Goal: Answer question/provide support

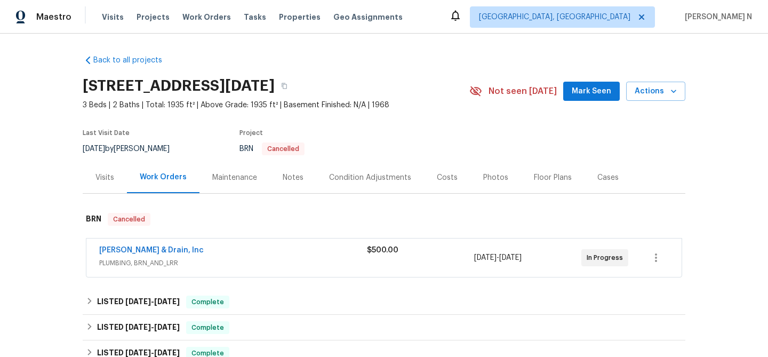
click at [230, 169] on div "Maintenance" at bounding box center [234, 177] width 70 height 31
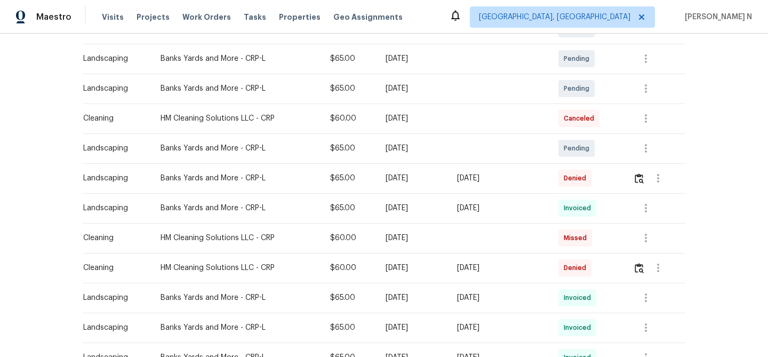
scroll to position [252, 0]
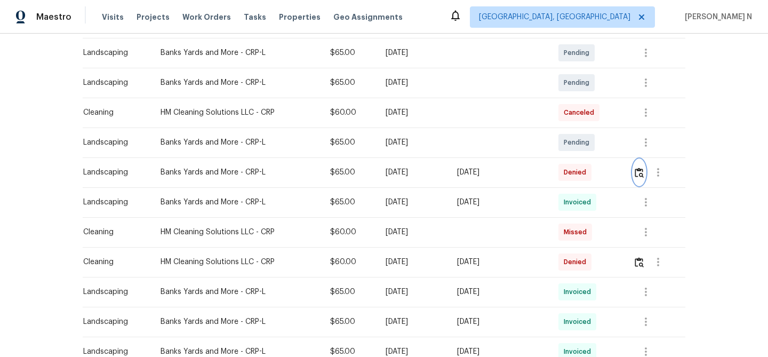
click at [639, 168] on img "button" at bounding box center [638, 172] width 9 height 10
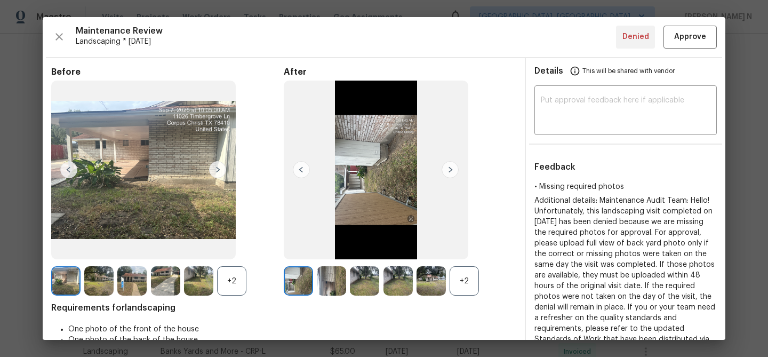
click at [468, 293] on div "+2" at bounding box center [463, 280] width 29 height 29
click at [228, 287] on div "+2" at bounding box center [231, 280] width 29 height 29
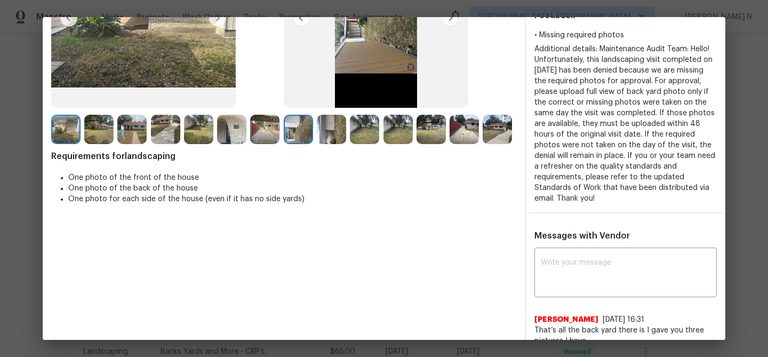
scroll to position [82, 0]
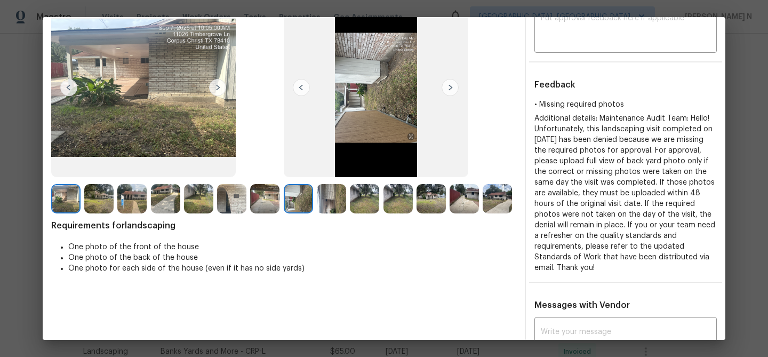
click at [337, 205] on img at bounding box center [331, 198] width 29 height 29
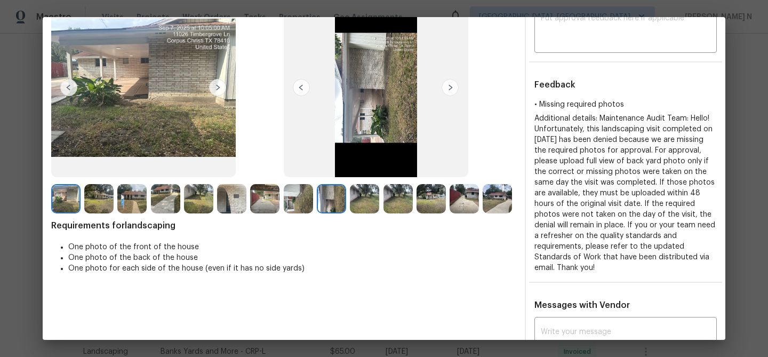
click at [493, 200] on img at bounding box center [496, 198] width 29 height 29
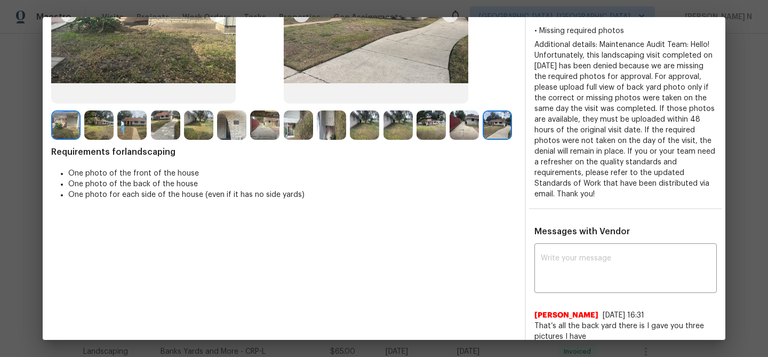
scroll to position [220, 0]
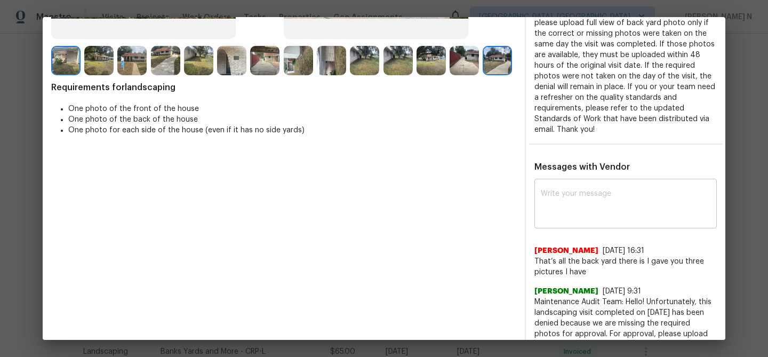
click at [569, 222] on div "x ​" at bounding box center [625, 204] width 182 height 47
paste textarea "Maintenance Audit Team: Hello! Thank you for the feedback after further review …"
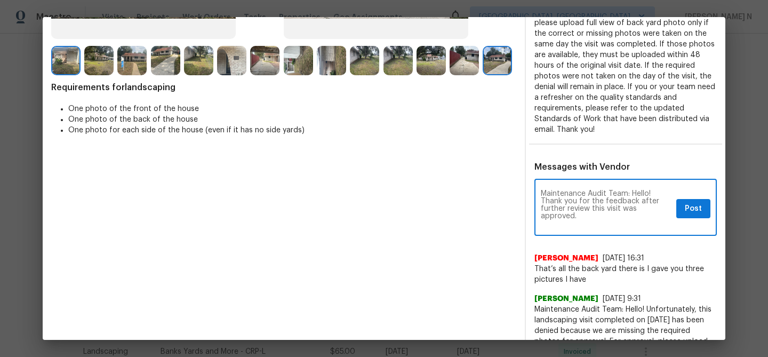
scroll to position [0, 0]
type textarea "Maintenance Audit Team: Hello! Thank you for the feedback after further review …"
click at [693, 213] on span "Post" at bounding box center [693, 208] width 17 height 13
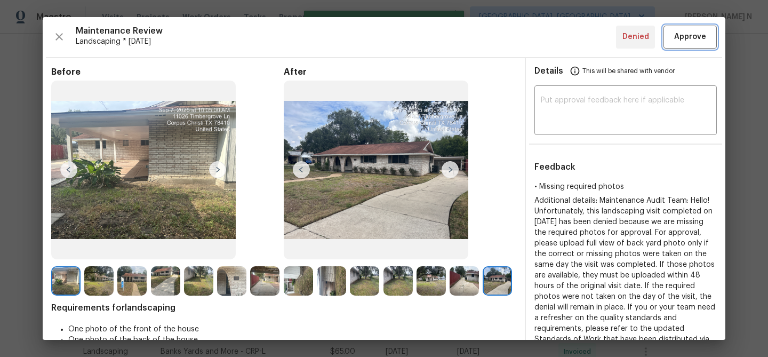
click at [680, 42] on span "Approve" at bounding box center [690, 36] width 32 height 13
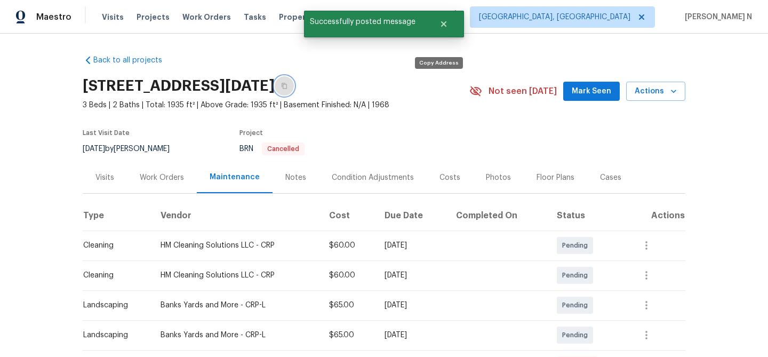
click at [287, 87] on icon "button" at bounding box center [284, 86] width 6 height 6
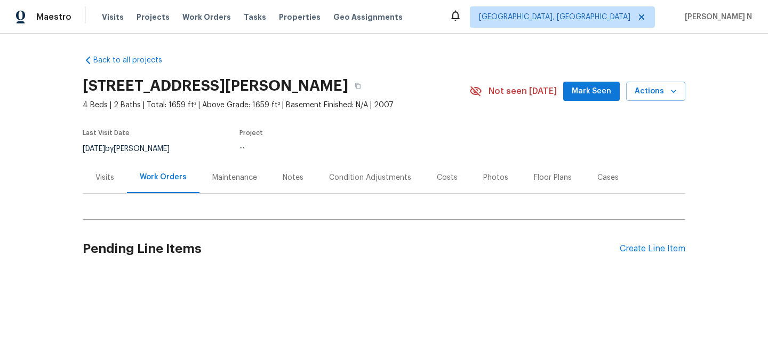
click at [228, 174] on div "Maintenance" at bounding box center [234, 177] width 45 height 11
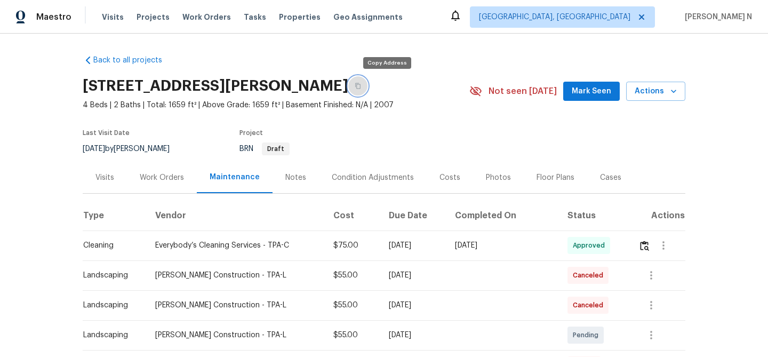
click at [367, 89] on button "button" at bounding box center [357, 85] width 19 height 19
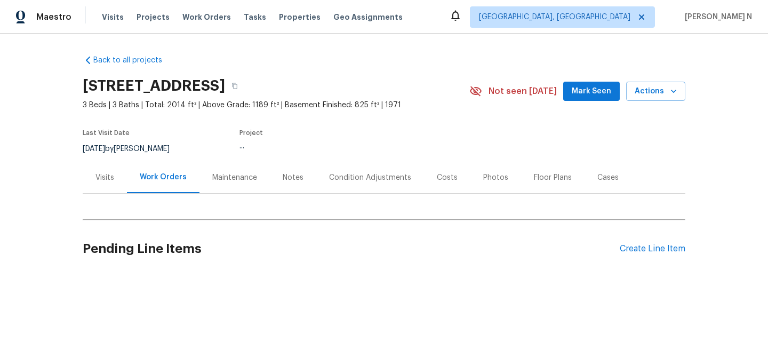
click at [244, 184] on div "Maintenance" at bounding box center [234, 177] width 70 height 31
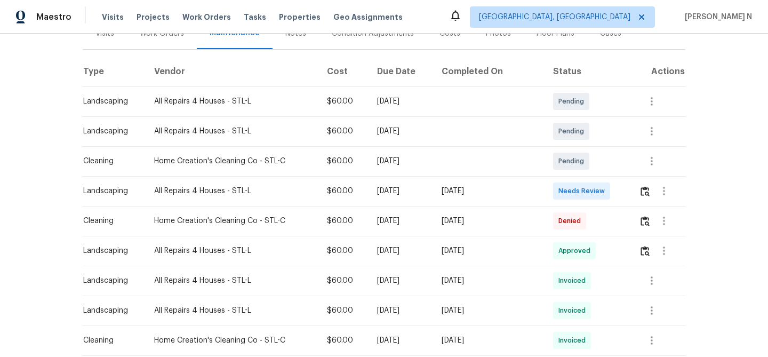
scroll to position [145, 0]
click at [645, 222] on img "button" at bounding box center [644, 220] width 9 height 10
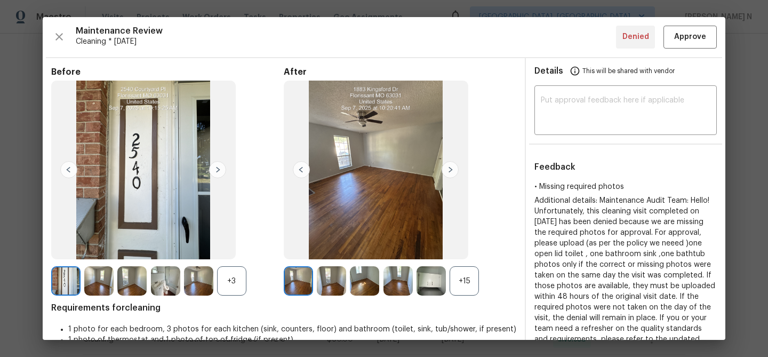
click at [461, 279] on div "+15" at bounding box center [463, 280] width 29 height 29
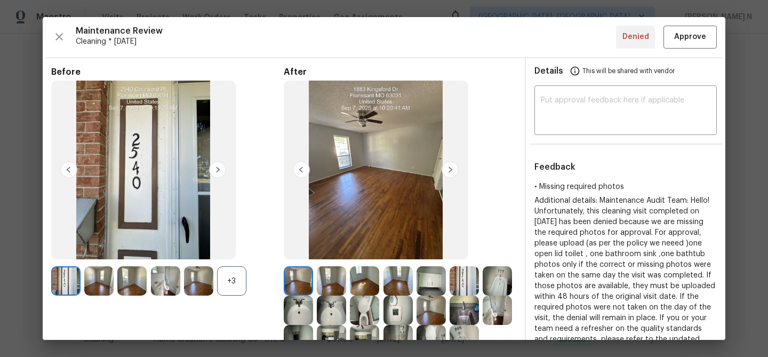
click at [222, 279] on div "+3" at bounding box center [231, 280] width 29 height 29
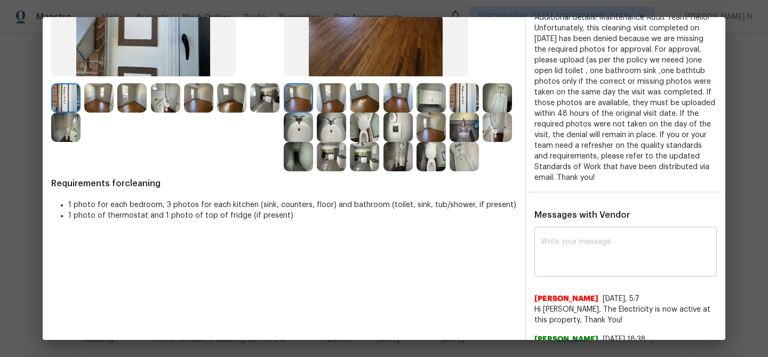
scroll to position [191, 0]
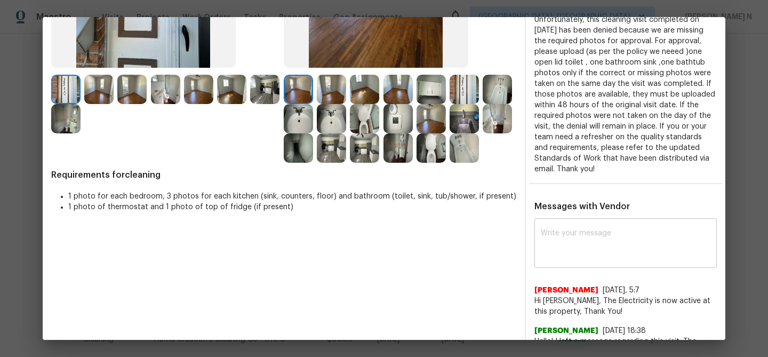
click at [570, 255] on textarea at bounding box center [626, 244] width 170 height 30
paste textarea "Maintenance Audit Team: Hello! Thank you for the feedback after further review …"
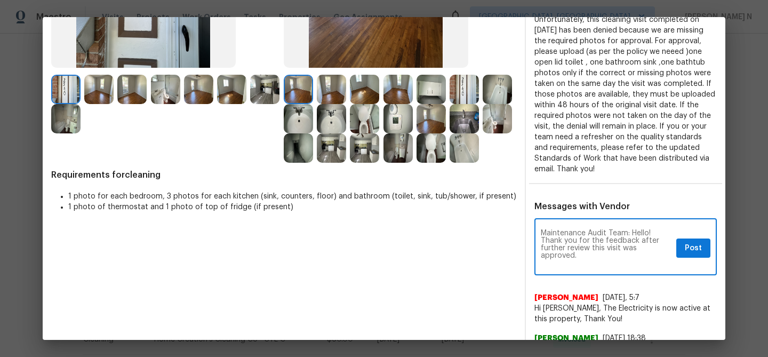
scroll to position [0, 0]
type textarea "Maintenance Audit Team: Hello! Thank you for the feedback after further review …"
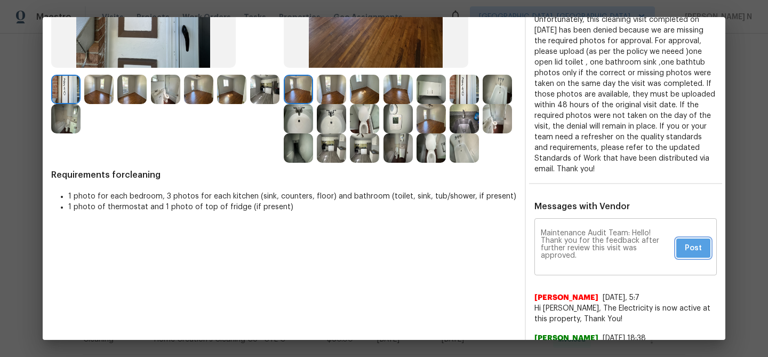
click at [695, 246] on span "Post" at bounding box center [693, 248] width 17 height 13
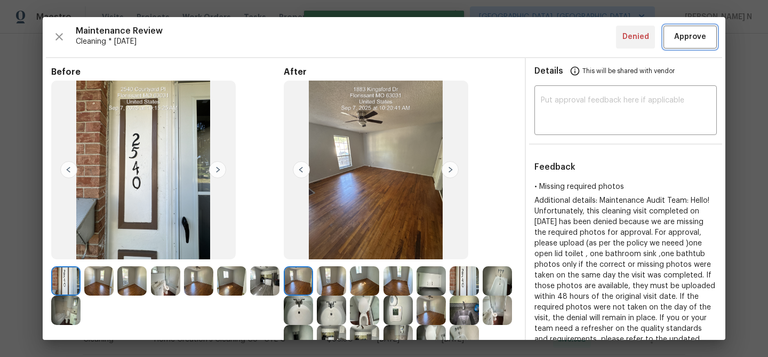
click at [685, 44] on button "Approve" at bounding box center [689, 37] width 53 height 23
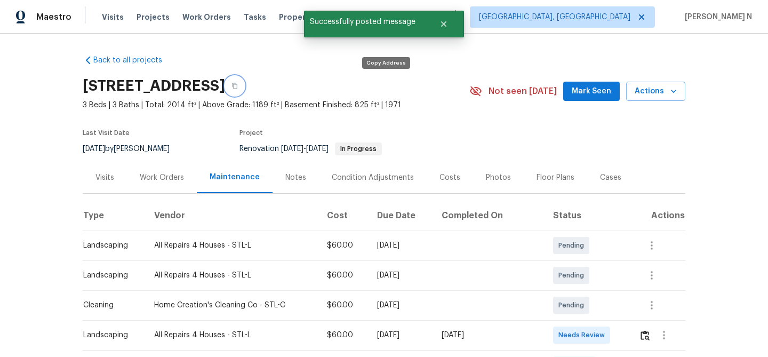
click at [244, 88] on button "button" at bounding box center [234, 85] width 19 height 19
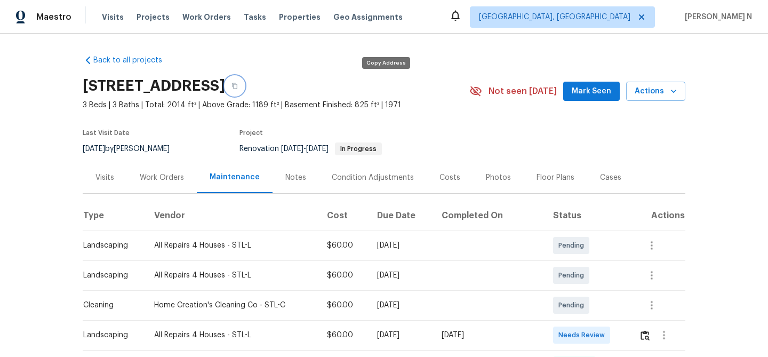
click at [238, 85] on icon "button" at bounding box center [234, 86] width 6 height 6
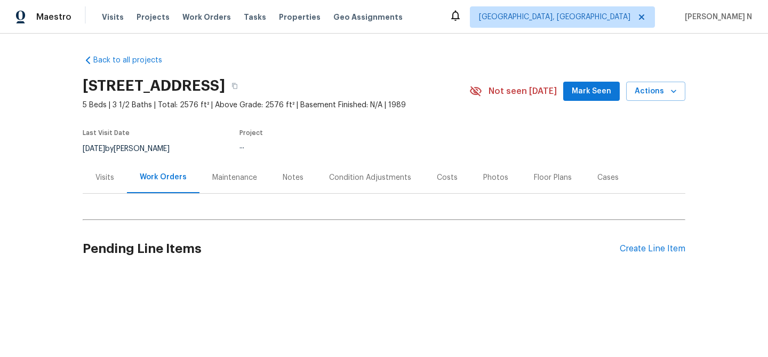
click at [224, 176] on div "Maintenance" at bounding box center [234, 177] width 45 height 11
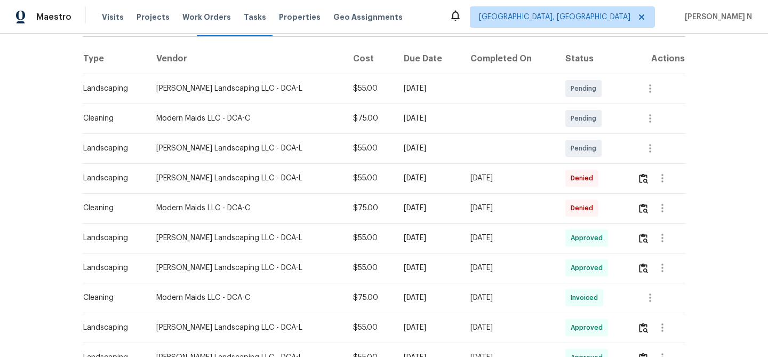
scroll to position [192, 0]
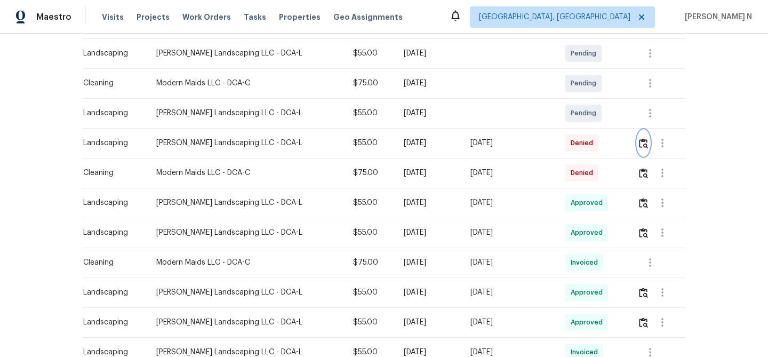
click at [647, 143] on img "button" at bounding box center [643, 143] width 9 height 10
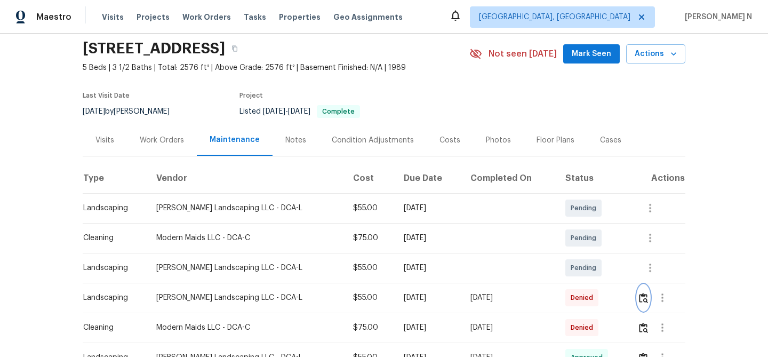
scroll to position [0, 0]
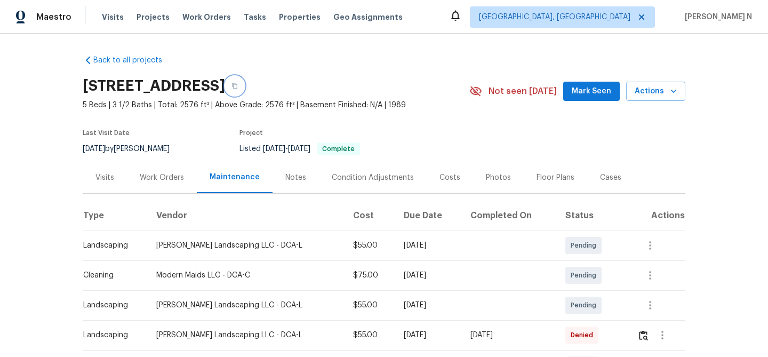
click at [244, 88] on button "button" at bounding box center [234, 85] width 19 height 19
click at [238, 85] on icon "button" at bounding box center [234, 86] width 6 height 6
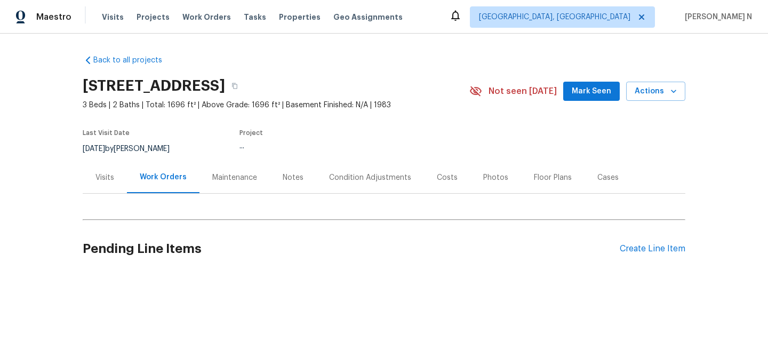
click at [219, 179] on div "Maintenance" at bounding box center [234, 177] width 45 height 11
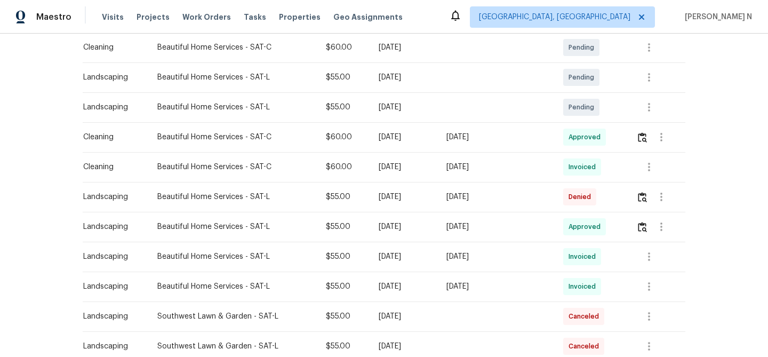
scroll to position [242, 0]
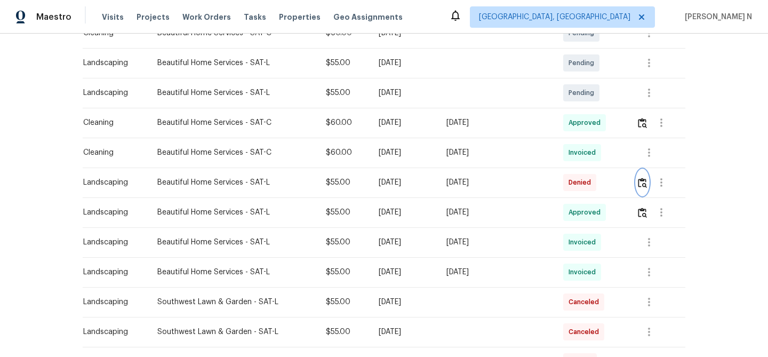
click at [640, 179] on img "button" at bounding box center [642, 183] width 9 height 10
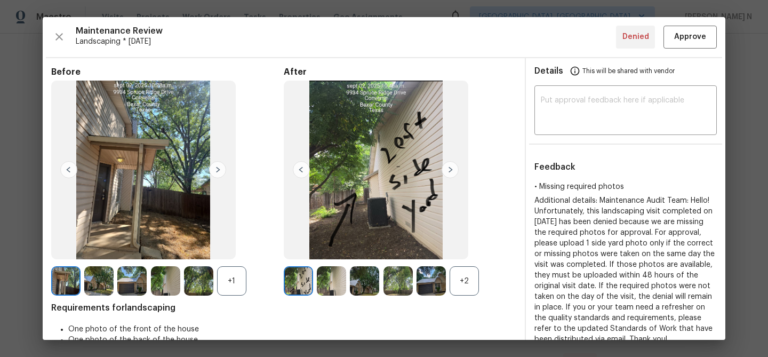
click at [479, 275] on div "+2" at bounding box center [400, 280] width 232 height 29
click at [466, 284] on div "+2" at bounding box center [463, 280] width 29 height 29
click at [232, 270] on div "+1" at bounding box center [231, 280] width 29 height 29
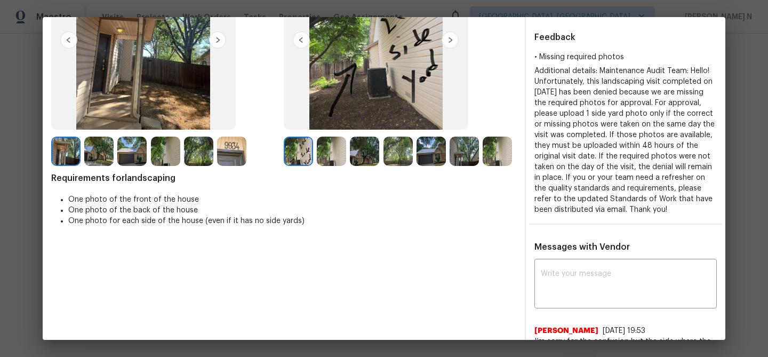
scroll to position [209, 0]
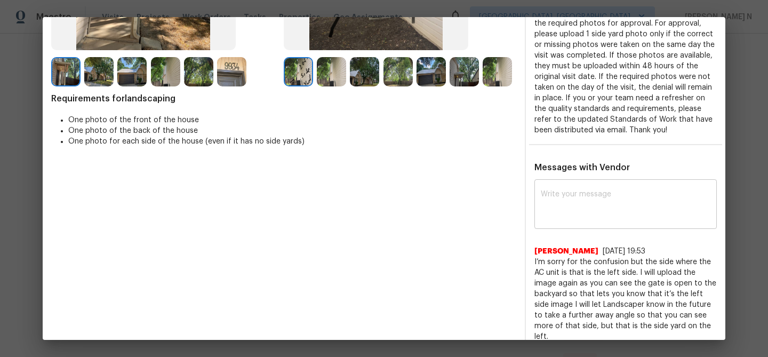
click at [573, 220] on textarea at bounding box center [626, 205] width 170 height 30
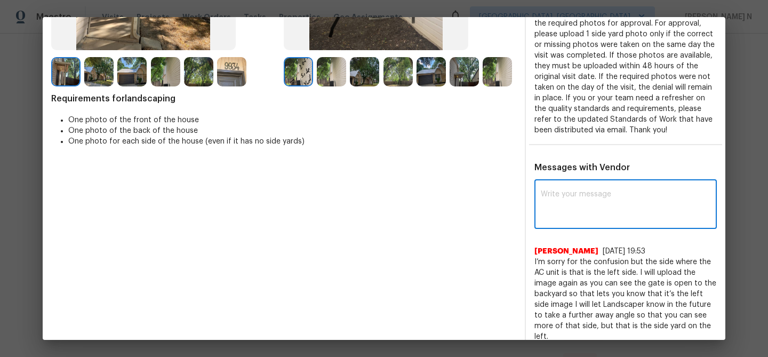
paste textarea "Maintenance Audit Team: Hello! Thank you for uploading the photo, after further…"
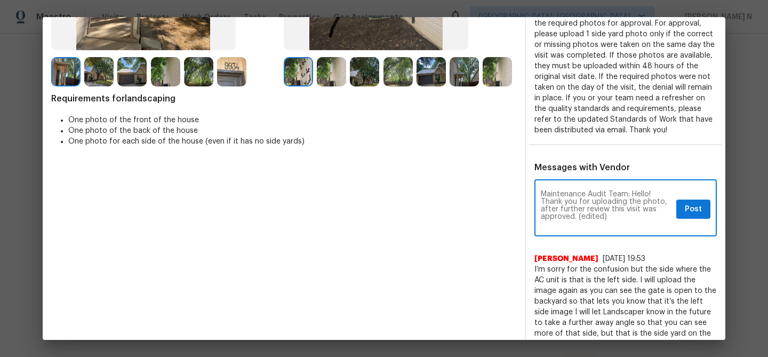
scroll to position [0, 0]
drag, startPoint x: 579, startPoint y: 228, endPoint x: 615, endPoint y: 228, distance: 35.7
click at [615, 228] on textarea "Maintenance Audit Team: Hello! Thank you for uploading the photo, after further…" at bounding box center [606, 208] width 131 height 37
type textarea "Maintenance Audit Team: Hello! Thank you for uploading the photo, after further…"
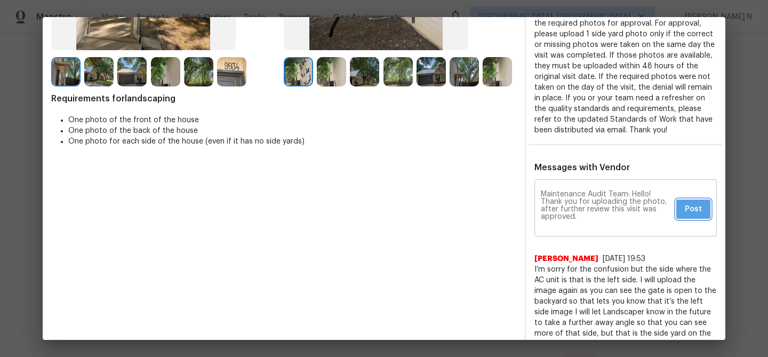
click at [687, 216] on span "Post" at bounding box center [693, 209] width 17 height 13
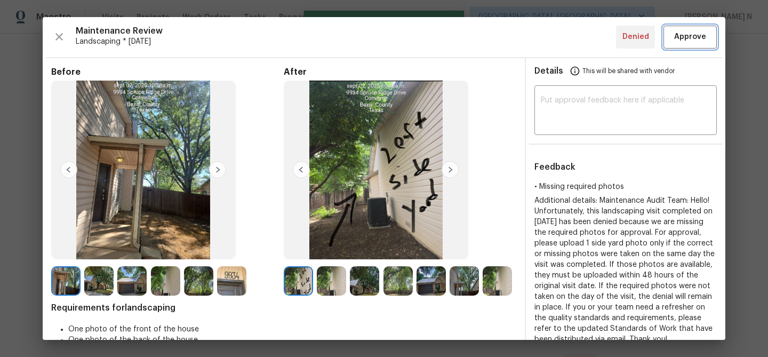
click at [696, 29] on button "Approve" at bounding box center [689, 37] width 53 height 23
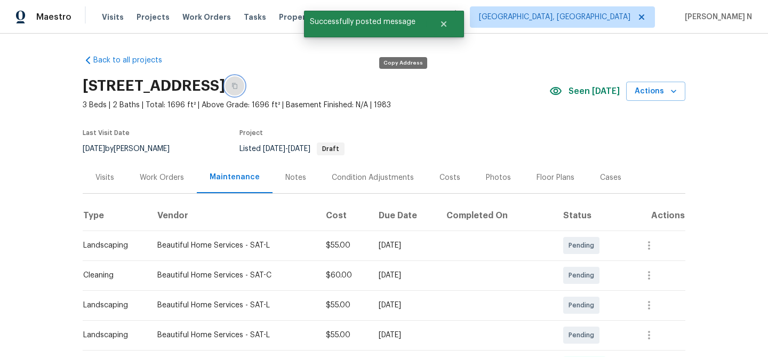
click at [238, 86] on icon "button" at bounding box center [234, 86] width 6 height 6
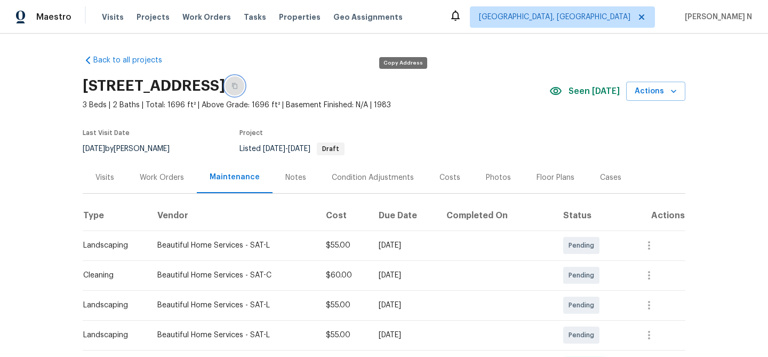
click at [244, 85] on button "button" at bounding box center [234, 85] width 19 height 19
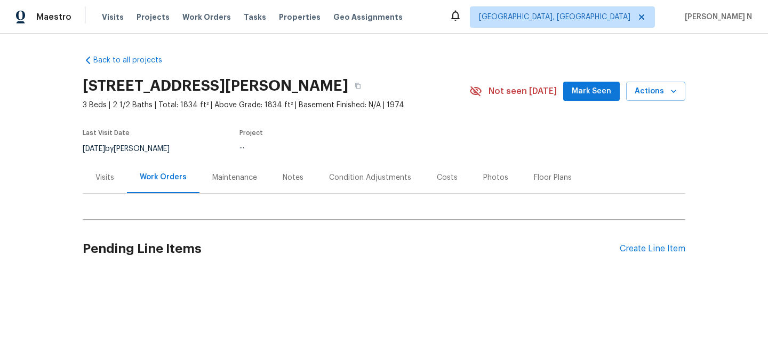
click at [219, 180] on div "Maintenance" at bounding box center [234, 177] width 45 height 11
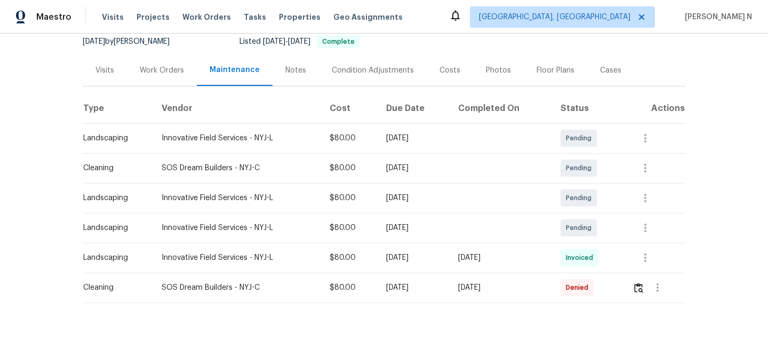
scroll to position [117, 0]
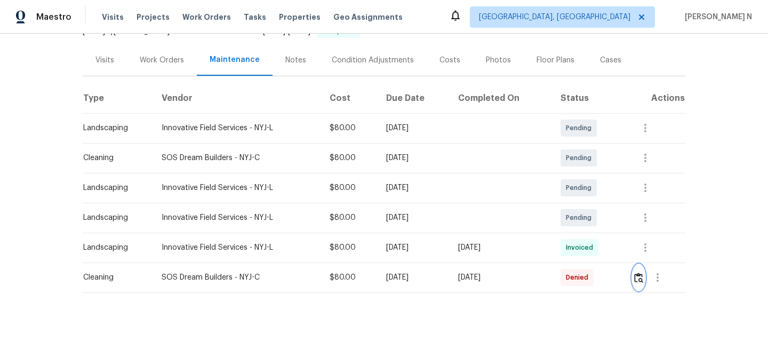
click at [637, 272] on button "button" at bounding box center [638, 277] width 12 height 26
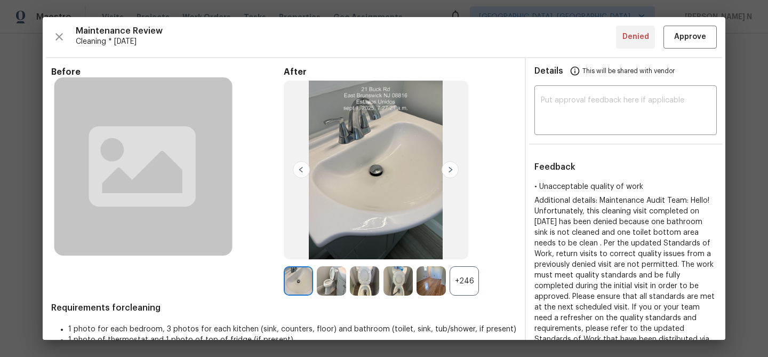
click at [452, 278] on div "+246" at bounding box center [463, 280] width 29 height 29
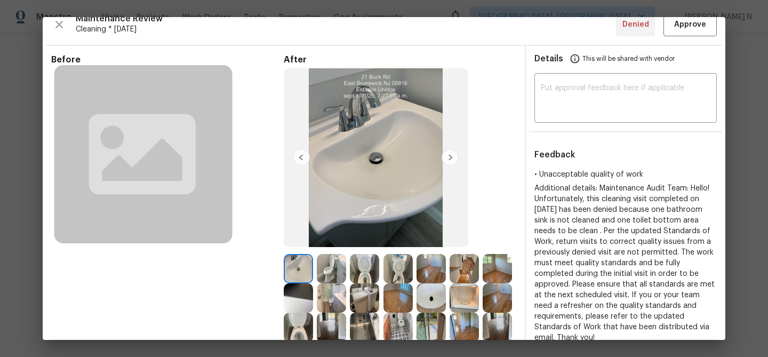
scroll to position [91, 0]
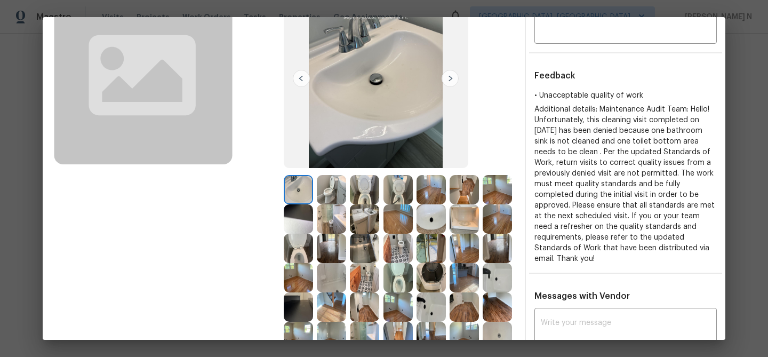
click at [434, 257] on img at bounding box center [430, 248] width 29 height 29
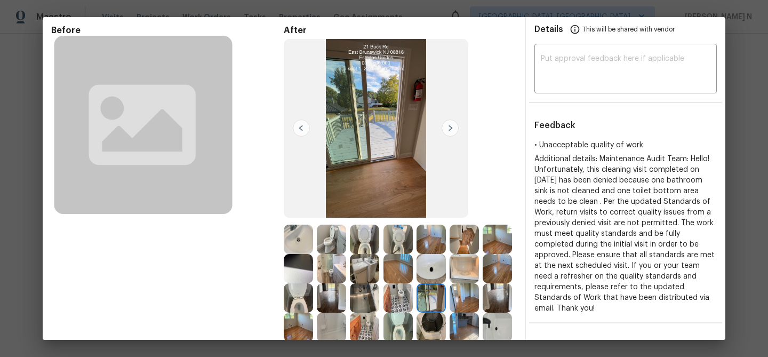
scroll to position [37, 0]
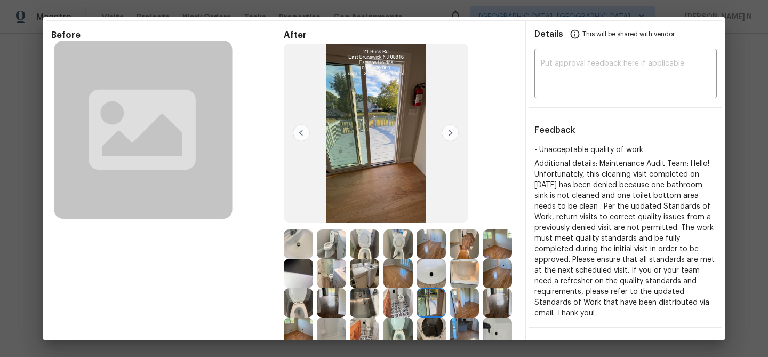
click at [299, 245] on img at bounding box center [298, 243] width 29 height 29
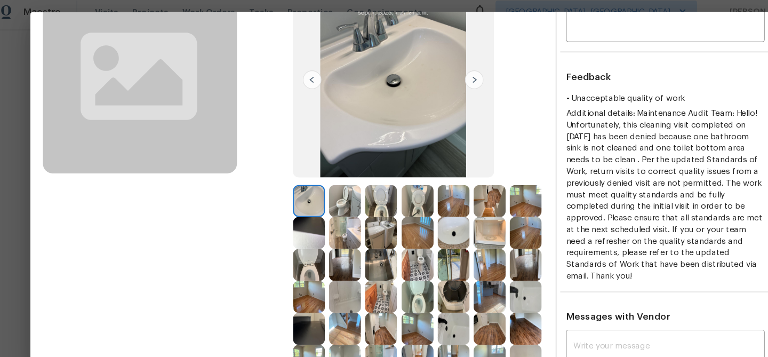
scroll to position [102, 0]
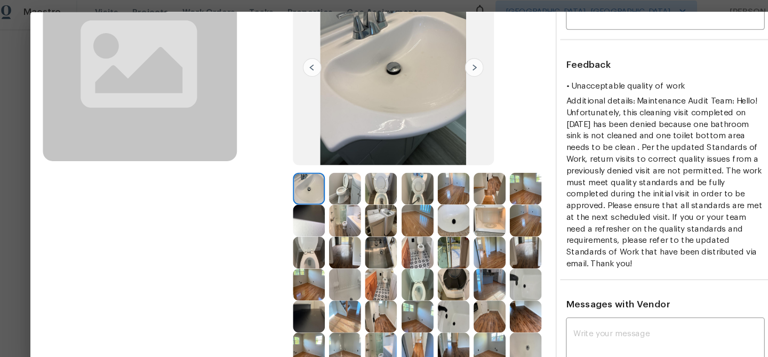
click at [436, 211] on img at bounding box center [430, 208] width 29 height 29
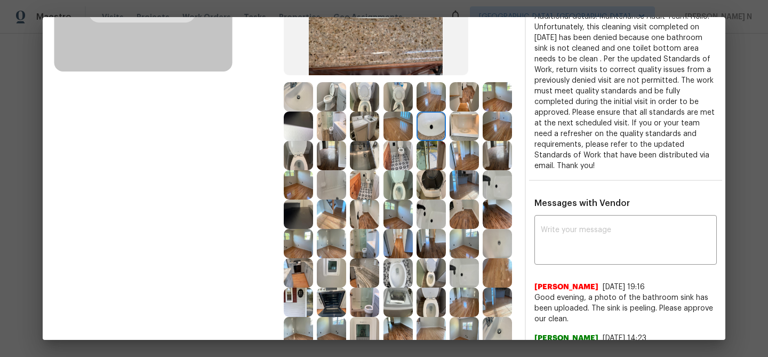
scroll to position [187, 0]
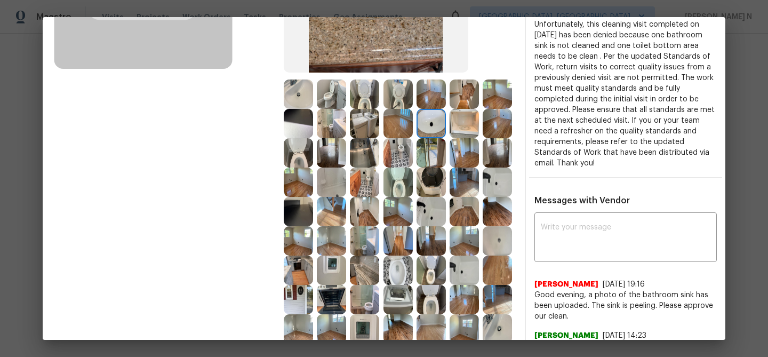
click at [353, 89] on img at bounding box center [364, 93] width 29 height 29
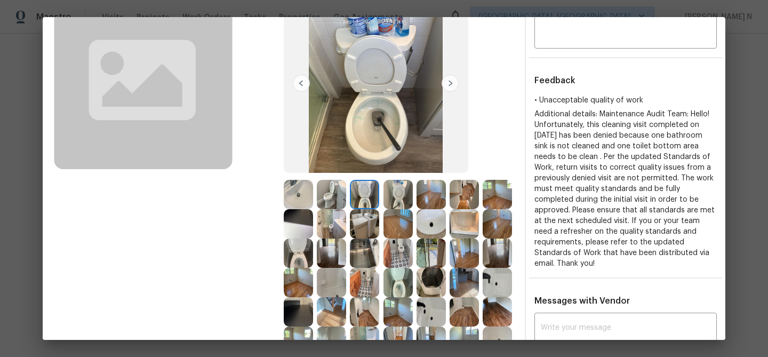
scroll to position [83, 0]
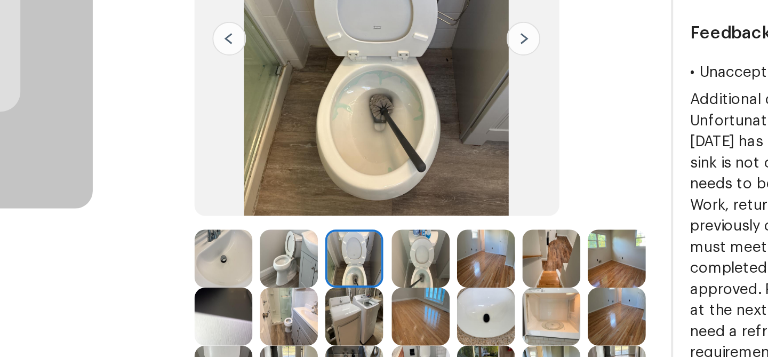
click at [361, 198] on img at bounding box center [364, 197] width 29 height 29
click at [405, 200] on img at bounding box center [397, 197] width 29 height 29
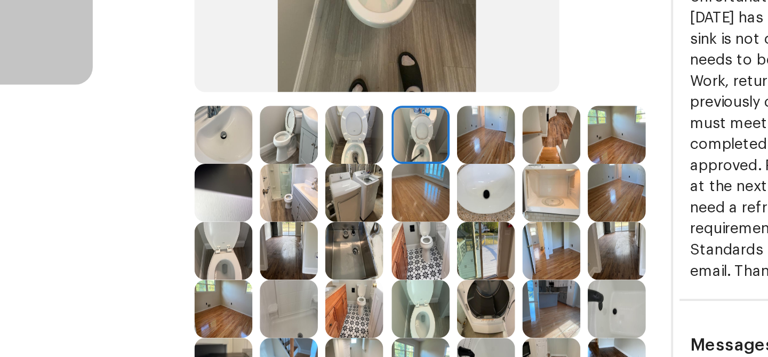
scroll to position [161, 0]
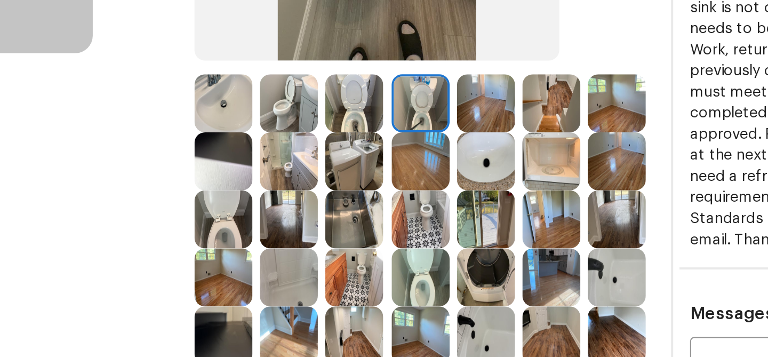
click at [304, 184] on img at bounding box center [298, 178] width 29 height 29
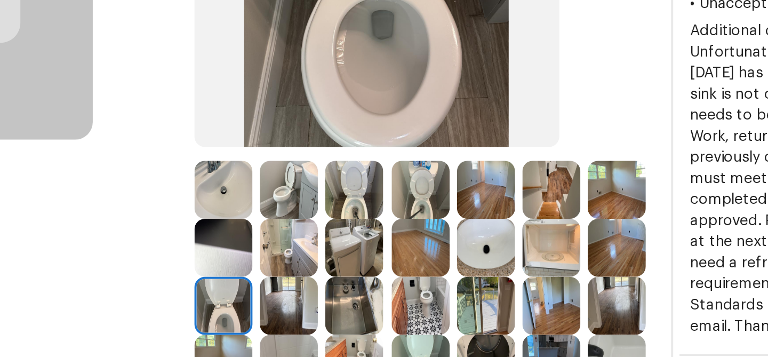
scroll to position [81, 0]
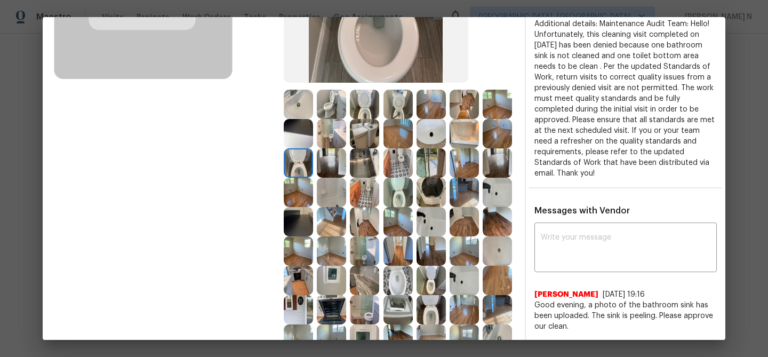
click at [408, 197] on img at bounding box center [397, 192] width 29 height 29
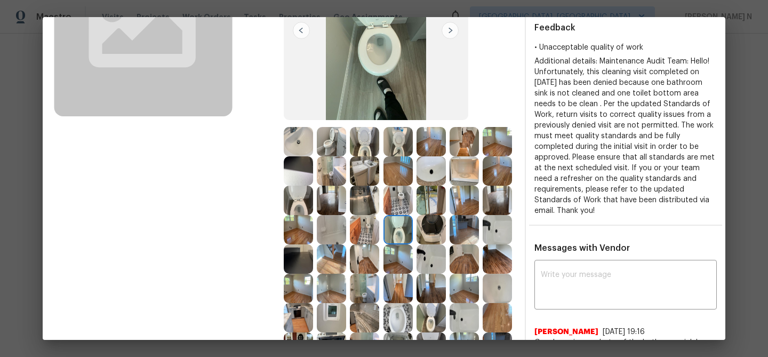
scroll to position [166, 0]
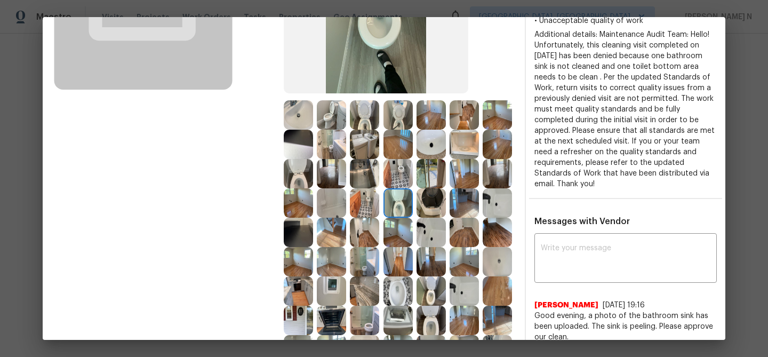
click at [394, 281] on img at bounding box center [397, 290] width 29 height 29
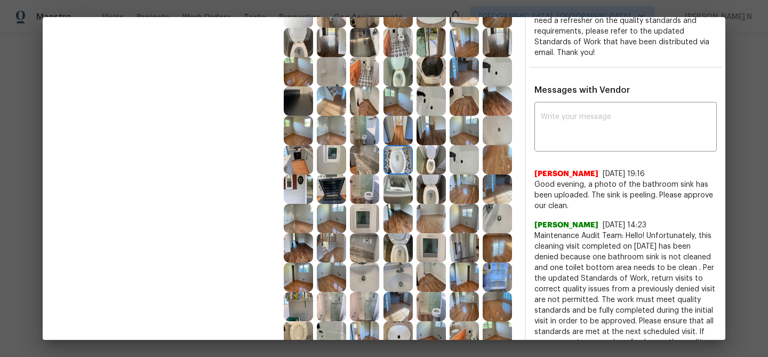
scroll to position [309, 0]
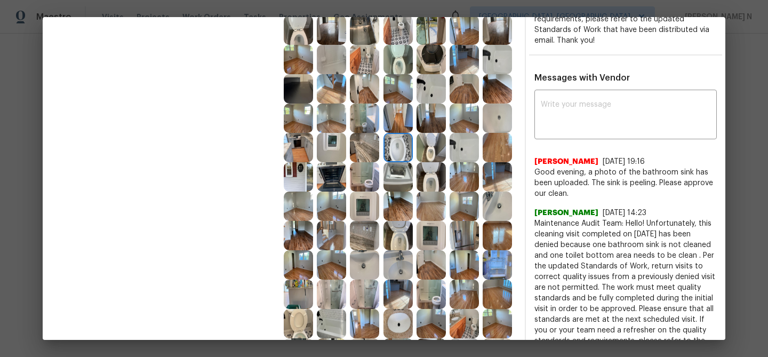
click at [402, 239] on img at bounding box center [397, 235] width 29 height 29
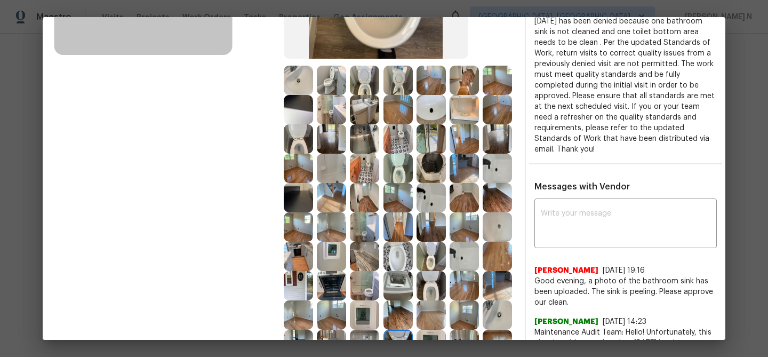
scroll to position [229, 0]
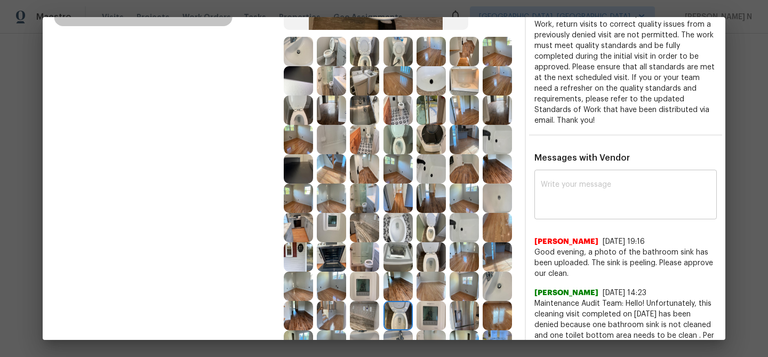
click at [591, 206] on div "x ​" at bounding box center [625, 195] width 182 height 47
click at [591, 195] on textarea at bounding box center [626, 196] width 170 height 30
paste textarea "Maintenance Audit Team: Hello! Thank you for uploading the photo, after further…"
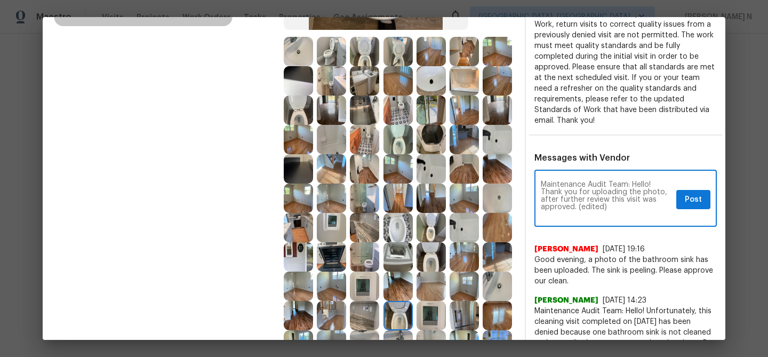
scroll to position [0, 0]
drag, startPoint x: 579, startPoint y: 196, endPoint x: 621, endPoint y: 196, distance: 41.6
click at [621, 196] on textarea "Maintenance Audit Team: Hello! Thank you for uploading the photo, after further…" at bounding box center [606, 199] width 131 height 37
type textarea "Maintenance Audit Team: Hello! Thank you for uploading the photo, after further…"
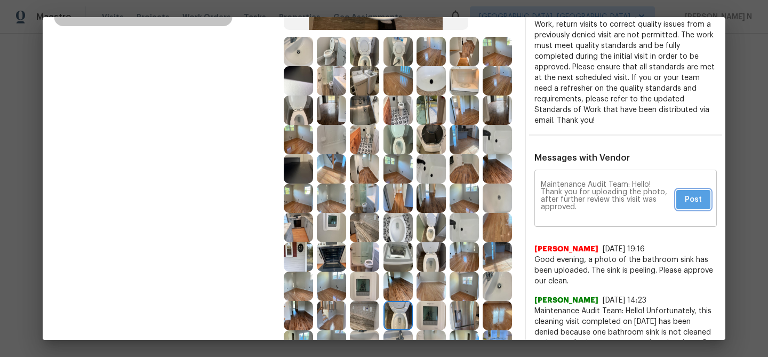
click at [694, 193] on span "Post" at bounding box center [693, 199] width 17 height 13
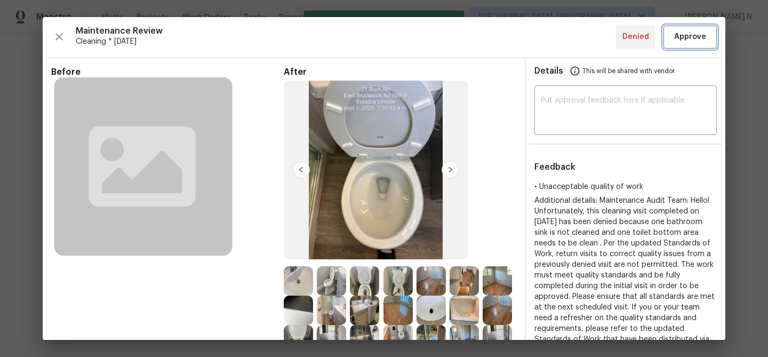
click at [687, 40] on span "Approve" at bounding box center [690, 36] width 32 height 13
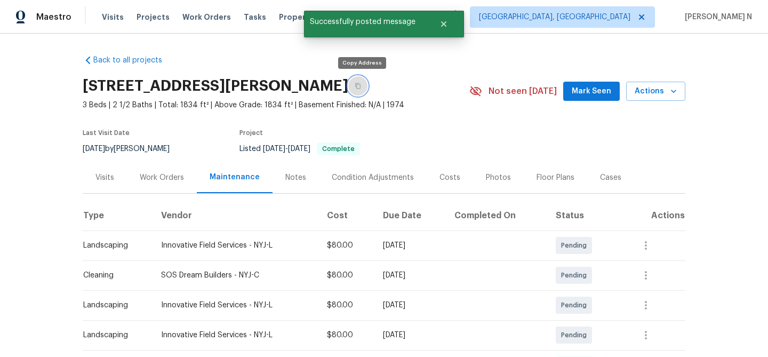
click at [351, 85] on button "button" at bounding box center [357, 85] width 19 height 19
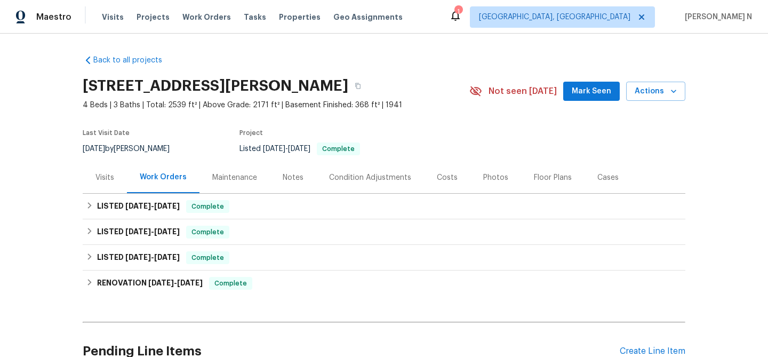
click at [231, 175] on div "Maintenance" at bounding box center [234, 177] width 45 height 11
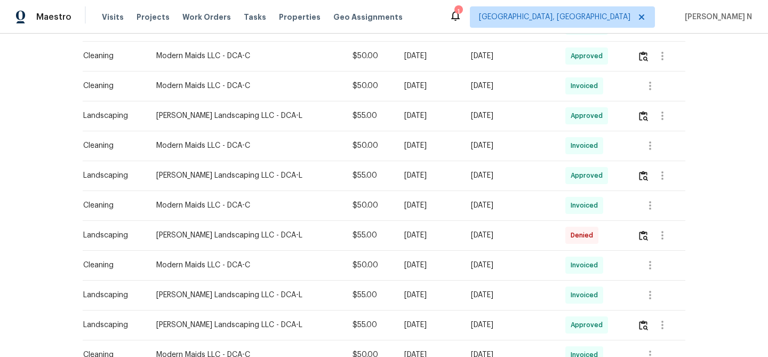
scroll to position [462, 0]
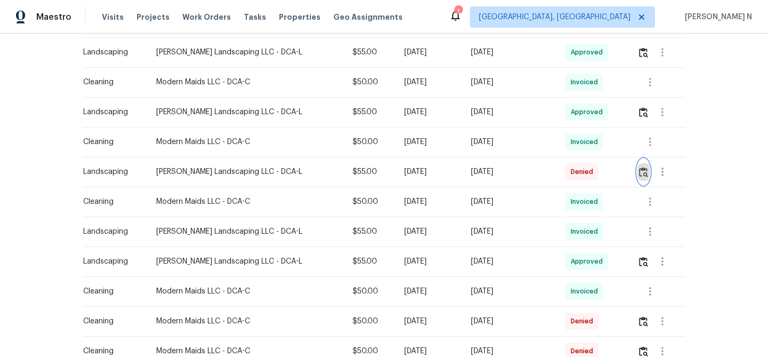
click at [641, 176] on img "button" at bounding box center [643, 172] width 9 height 10
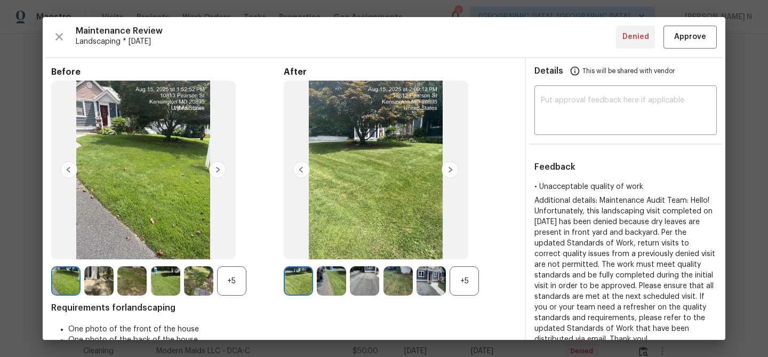
click at [470, 286] on div "+5" at bounding box center [463, 280] width 29 height 29
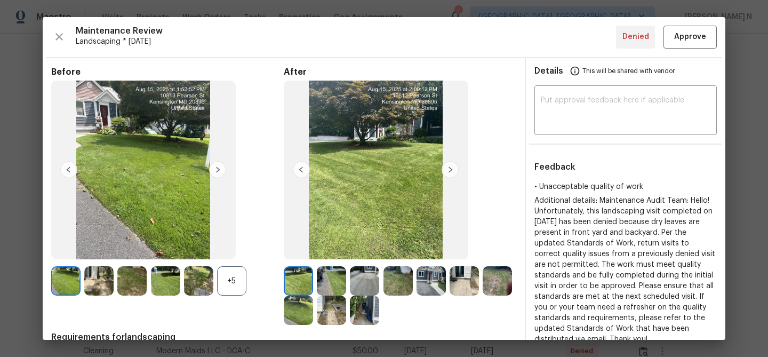
click at [223, 285] on div "+5" at bounding box center [231, 280] width 29 height 29
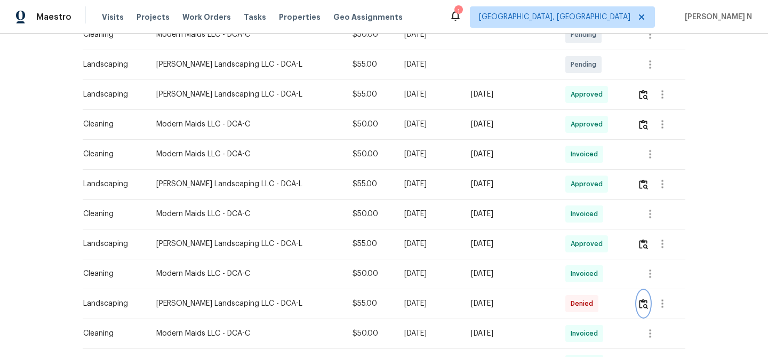
scroll to position [313, 0]
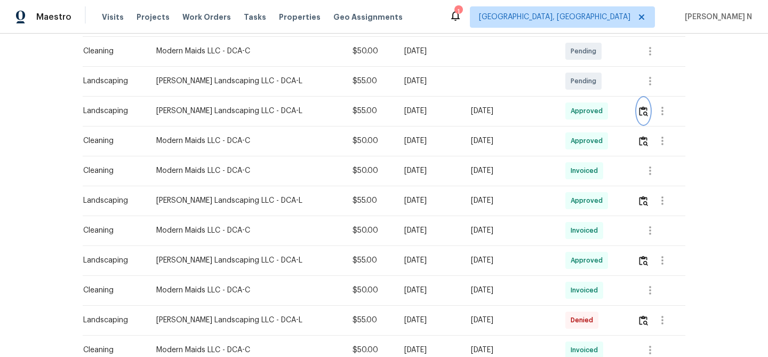
click at [641, 113] on img "button" at bounding box center [643, 111] width 9 height 10
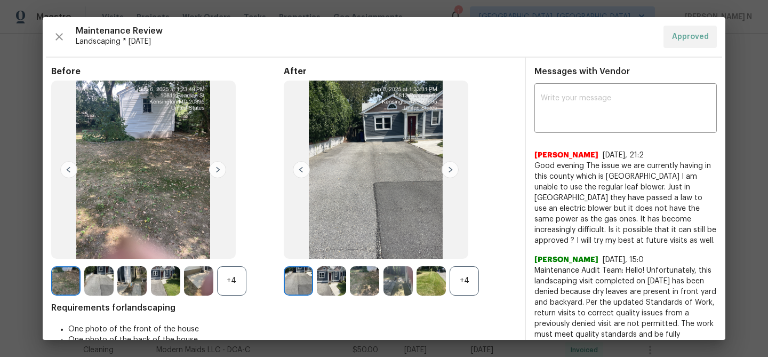
click at [465, 283] on div "+4" at bounding box center [463, 280] width 29 height 29
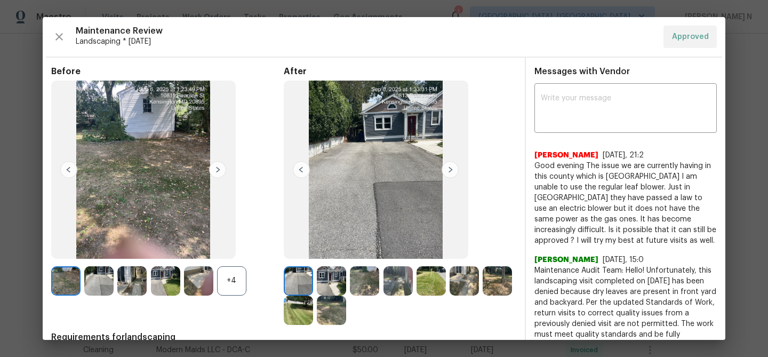
click at [230, 286] on div "+4" at bounding box center [231, 280] width 29 height 29
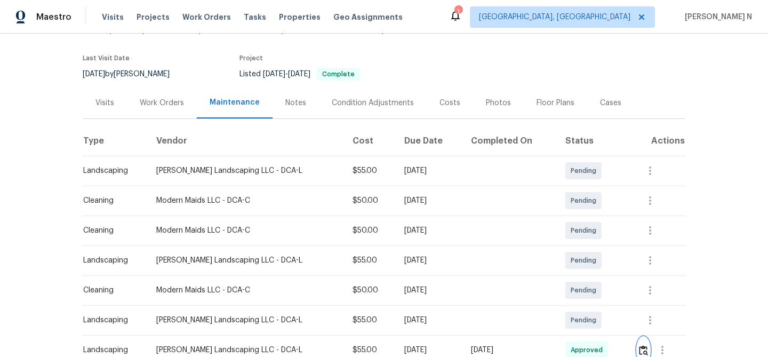
scroll to position [0, 0]
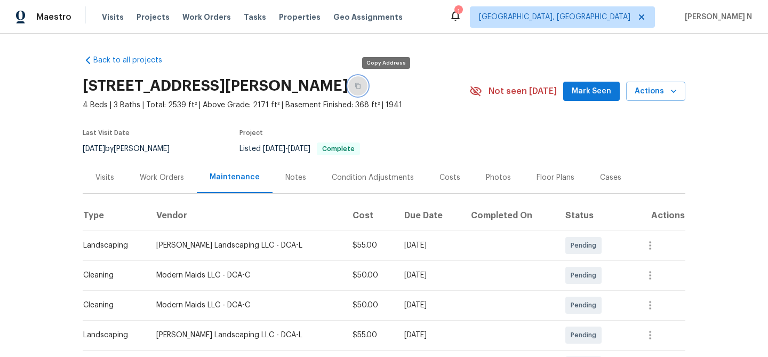
click at [367, 79] on button "button" at bounding box center [357, 85] width 19 height 19
click at [360, 86] on icon "button" at bounding box center [357, 86] width 5 height 6
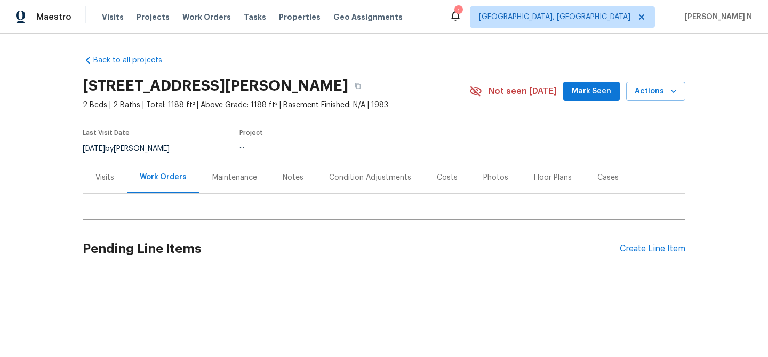
click at [228, 174] on div "Maintenance" at bounding box center [234, 177] width 45 height 11
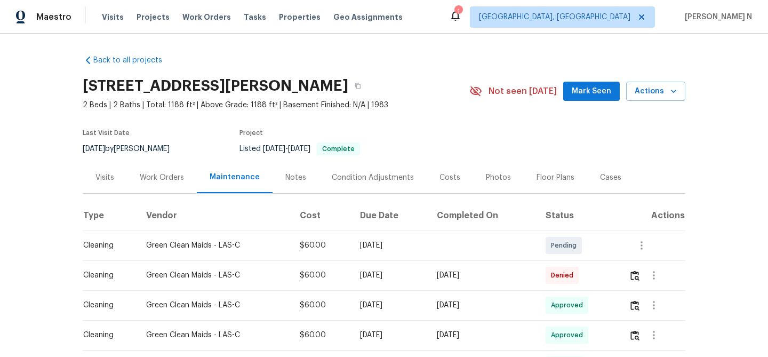
scroll to position [85, 0]
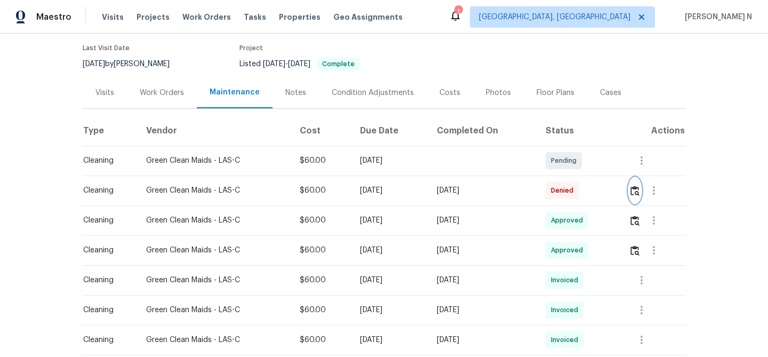
click at [635, 199] on button "button" at bounding box center [635, 191] width 12 height 26
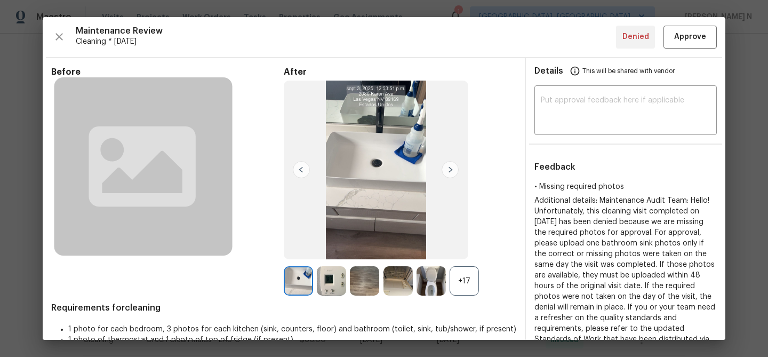
click at [473, 291] on div "+17" at bounding box center [463, 280] width 29 height 29
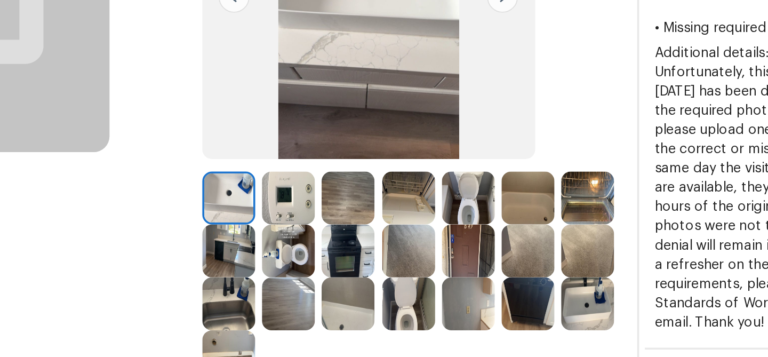
scroll to position [135, 0]
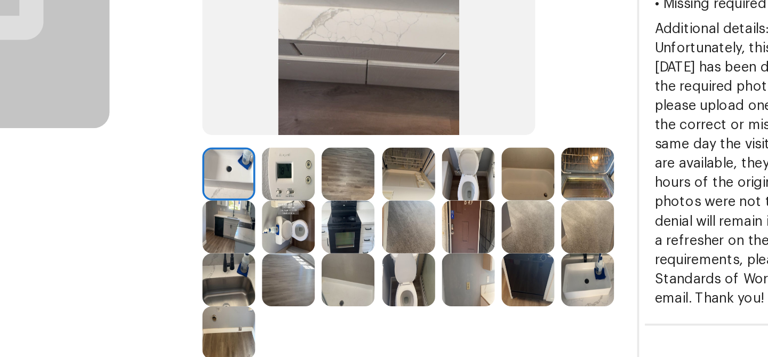
click at [499, 199] on img at bounding box center [496, 203] width 29 height 29
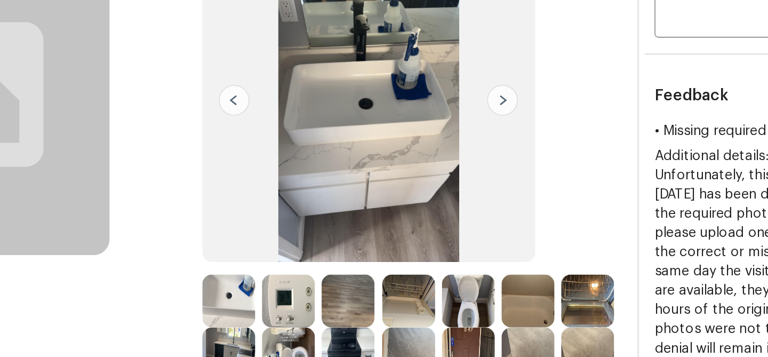
scroll to position [73, 0]
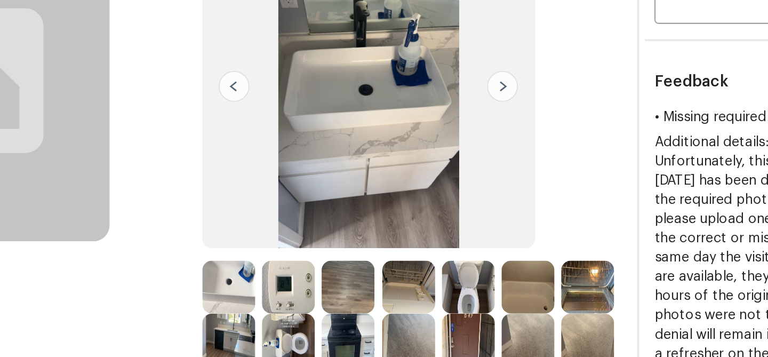
click at [300, 214] on img at bounding box center [298, 208] width 29 height 29
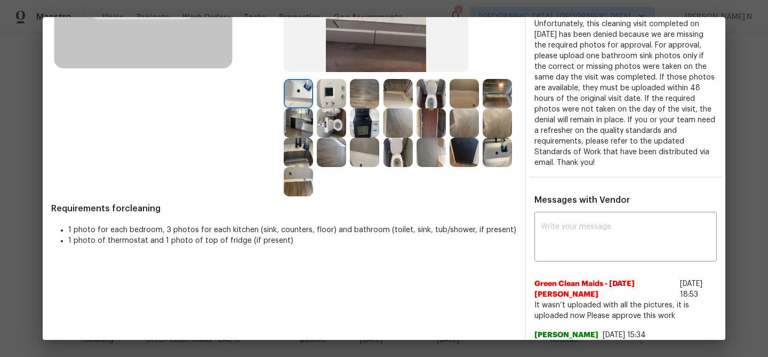
scroll to position [220, 0]
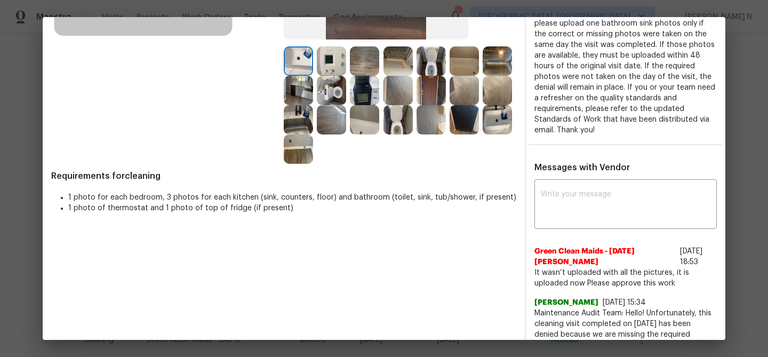
click at [575, 209] on textarea at bounding box center [626, 205] width 170 height 30
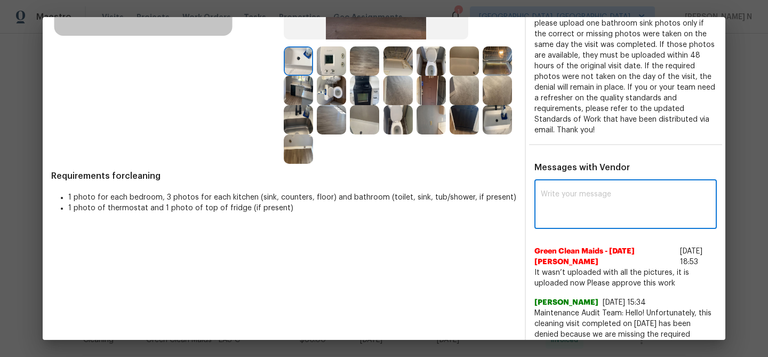
paste textarea "Maintenance Audit Team: Hello! Thank you for uploading the photo, after further…"
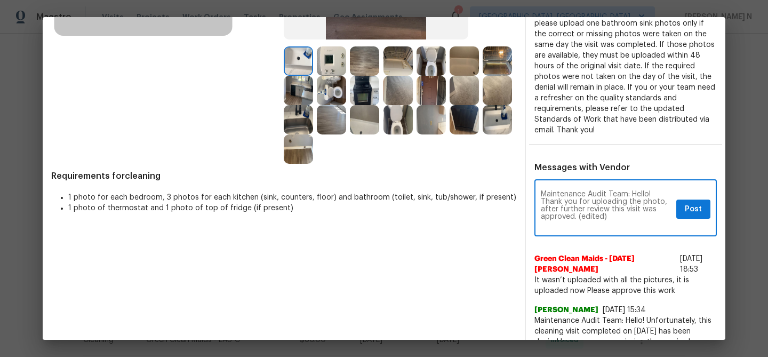
scroll to position [0, 0]
drag, startPoint x: 578, startPoint y: 216, endPoint x: 604, endPoint y: 216, distance: 25.1
click at [604, 216] on textarea "Maintenance Audit Team: Hello! Thank you for uploading the photo, after further…" at bounding box center [606, 208] width 131 height 37
type textarea "Maintenance Audit Team: Hello! Thank you for uploading the photo, after further…"
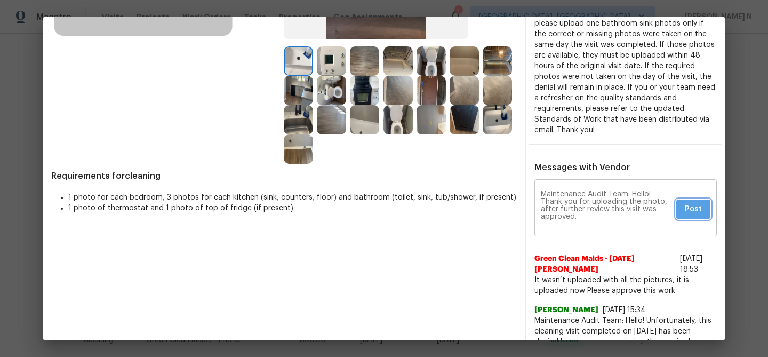
click at [703, 200] on button "Post" at bounding box center [693, 209] width 34 height 20
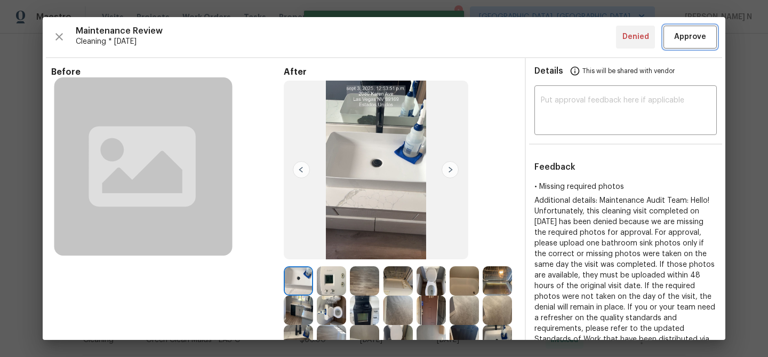
click at [685, 40] on span "Approve" at bounding box center [690, 36] width 32 height 13
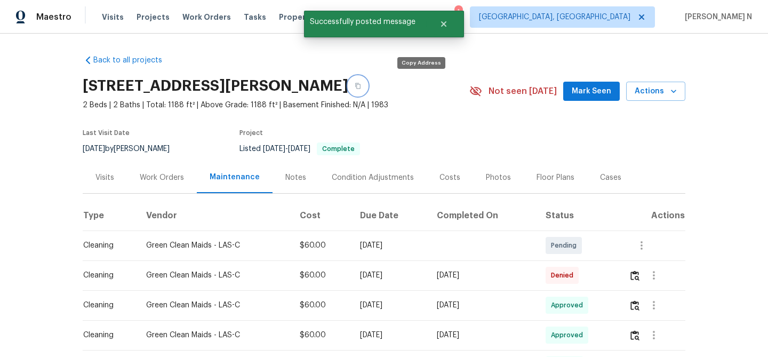
click at [367, 92] on button "button" at bounding box center [357, 85] width 19 height 19
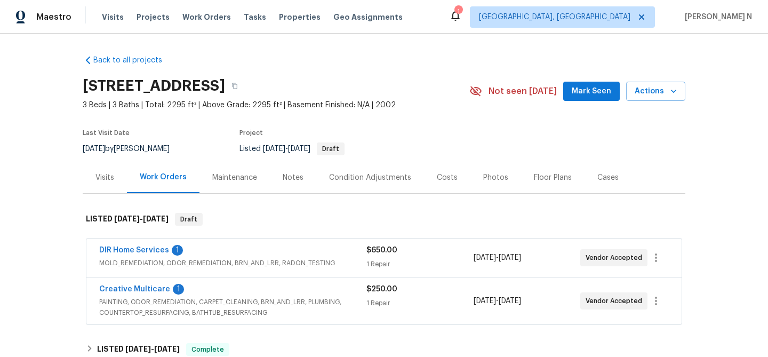
click at [228, 175] on div "Maintenance" at bounding box center [234, 177] width 45 height 11
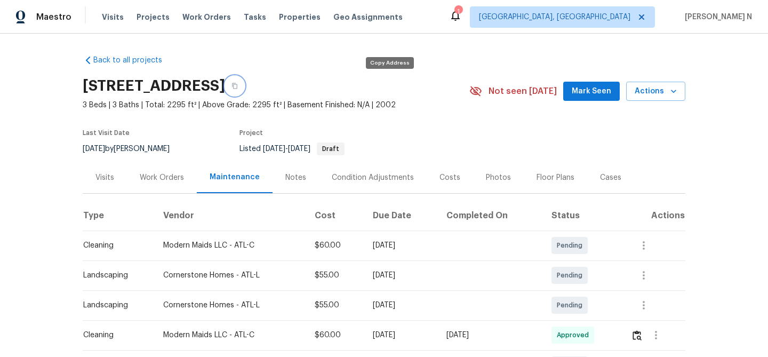
click at [244, 91] on button "button" at bounding box center [234, 85] width 19 height 19
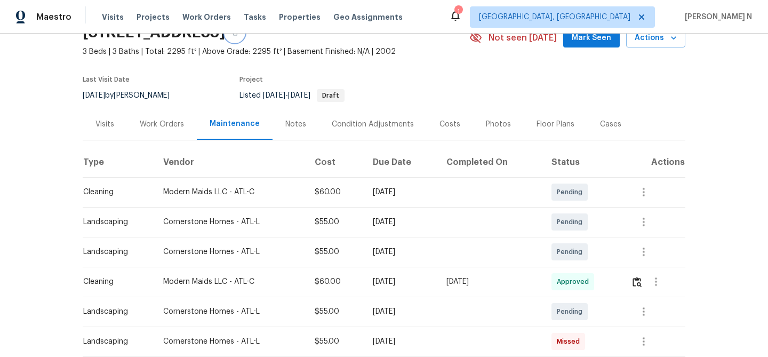
scroll to position [62, 0]
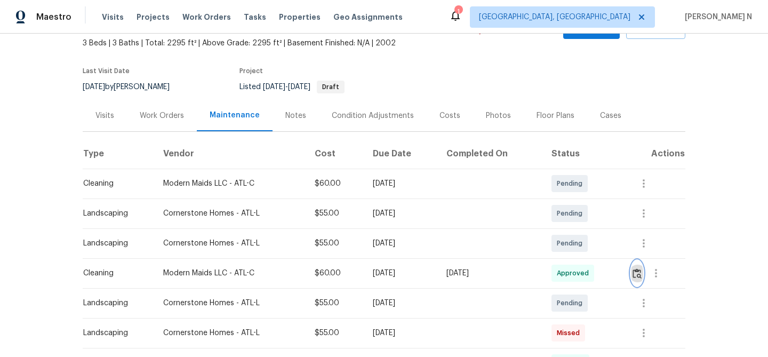
click at [636, 274] on img "button" at bounding box center [636, 273] width 9 height 10
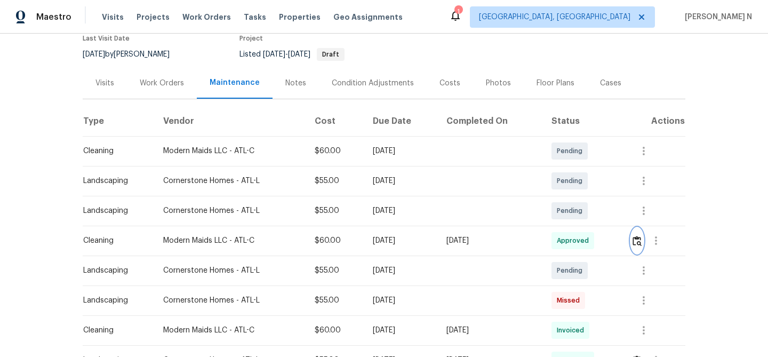
scroll to position [132, 0]
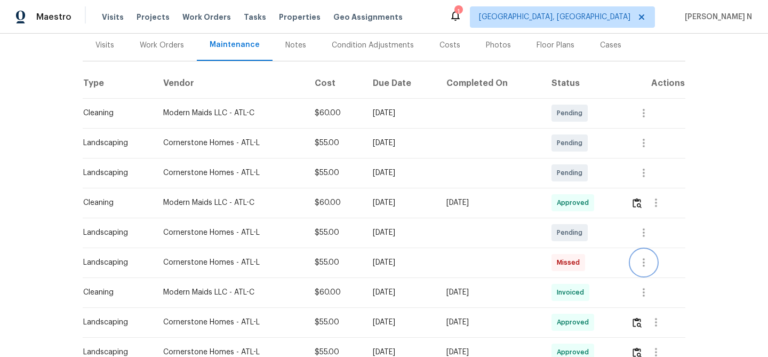
click at [650, 264] on icon "button" at bounding box center [643, 262] width 13 height 13
click at [656, 277] on li "View details" at bounding box center [671, 280] width 75 height 18
click at [646, 174] on div at bounding box center [384, 178] width 768 height 357
click at [646, 174] on icon "button" at bounding box center [643, 172] width 13 height 13
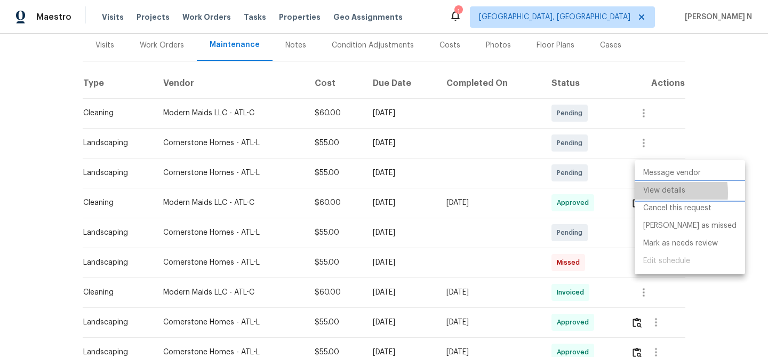
click at [649, 192] on li "View details" at bounding box center [689, 191] width 110 height 18
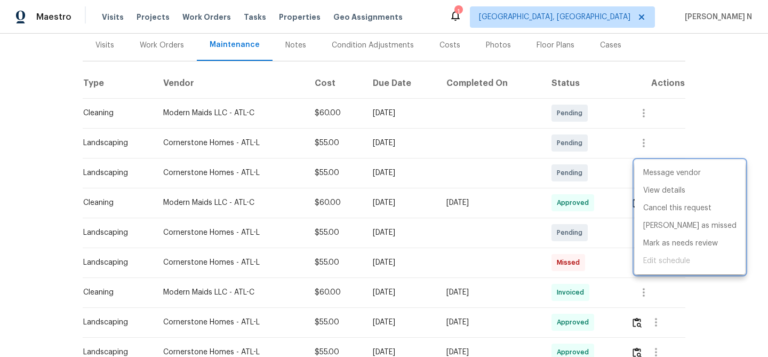
click at [486, 256] on div at bounding box center [384, 178] width 768 height 357
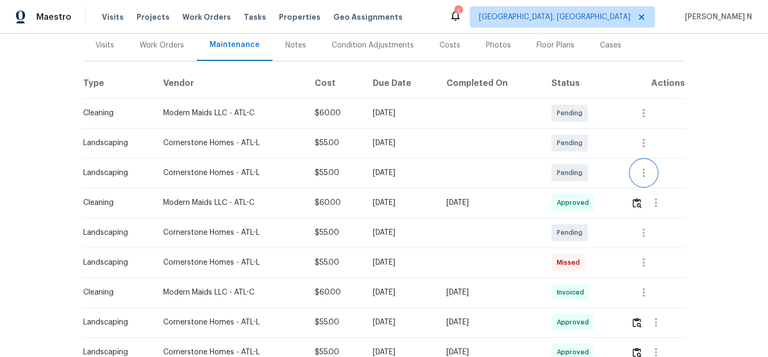
scroll to position [182, 0]
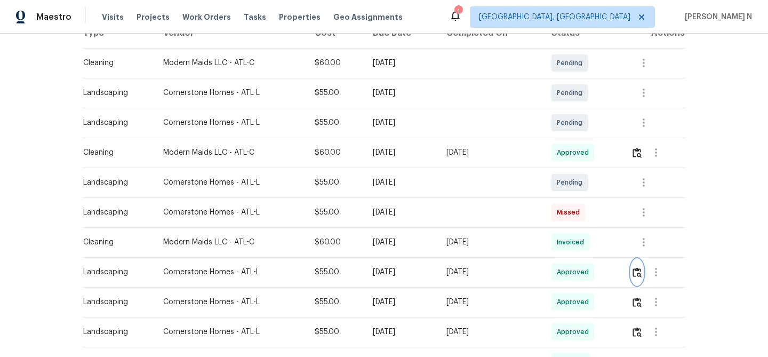
click at [638, 270] on img "button" at bounding box center [636, 272] width 9 height 10
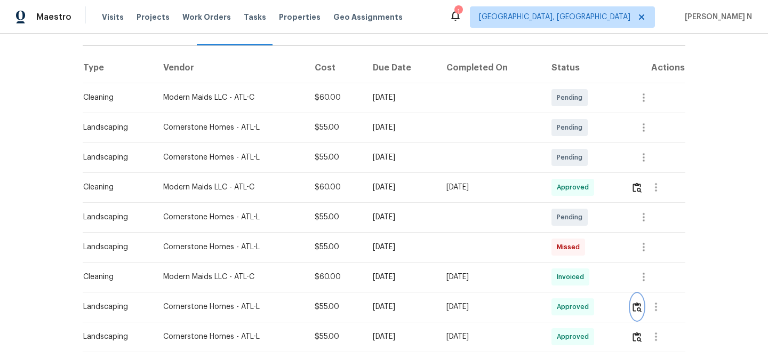
scroll to position [116, 0]
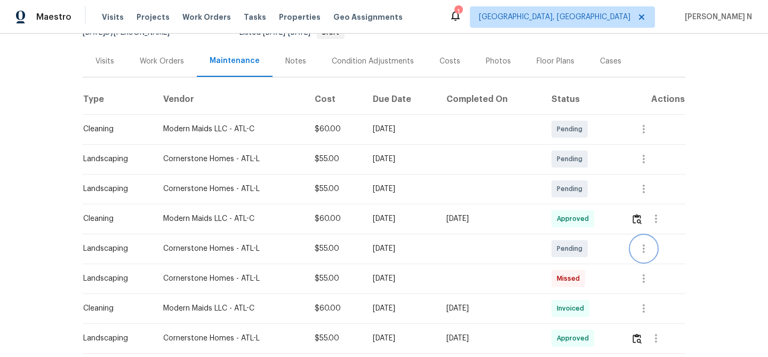
click at [650, 250] on icon "button" at bounding box center [643, 248] width 13 height 13
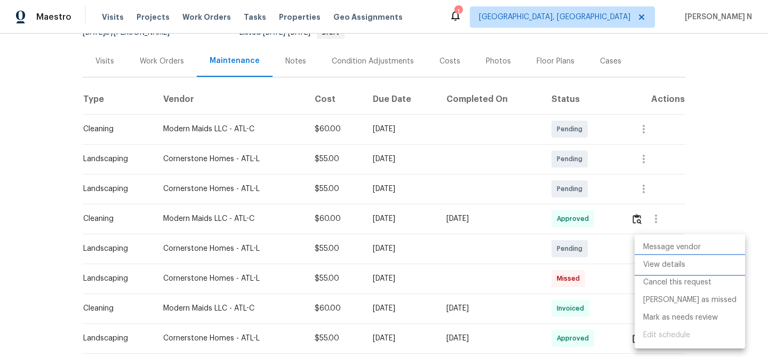
click at [655, 262] on li "View details" at bounding box center [689, 265] width 110 height 18
click at [494, 264] on div at bounding box center [384, 178] width 768 height 357
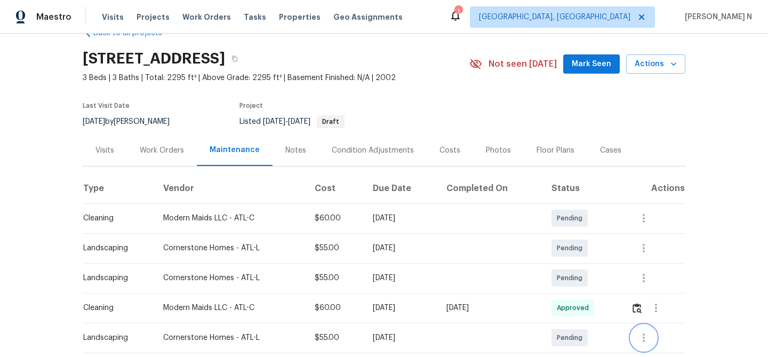
scroll to position [0, 0]
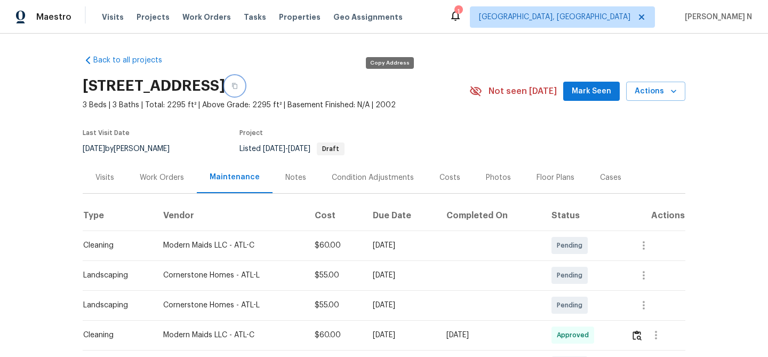
click at [237, 84] on icon "button" at bounding box center [234, 86] width 5 height 6
click at [238, 86] on icon "button" at bounding box center [234, 86] width 6 height 6
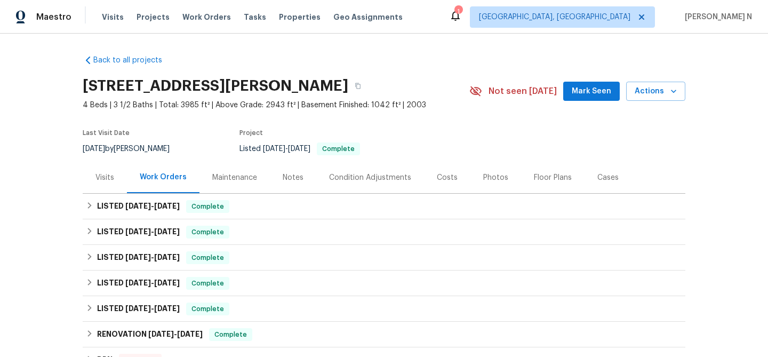
click at [254, 179] on div "Maintenance" at bounding box center [234, 177] width 45 height 11
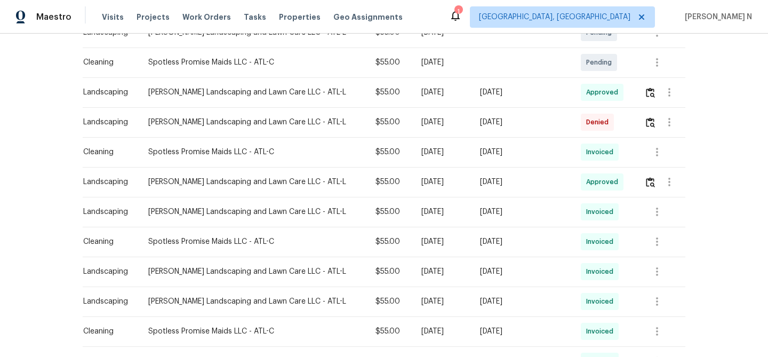
scroll to position [197, 0]
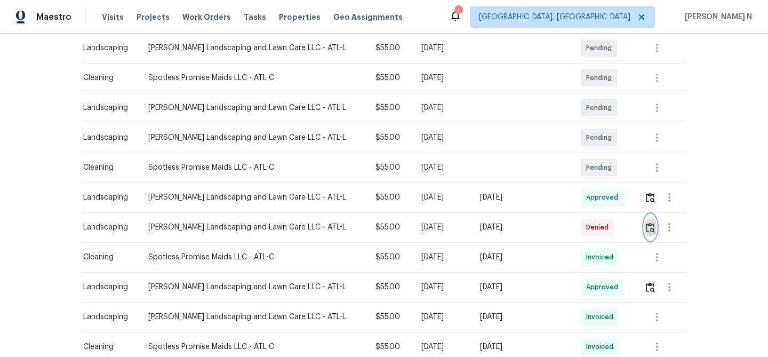
click at [647, 230] on img "button" at bounding box center [650, 227] width 9 height 10
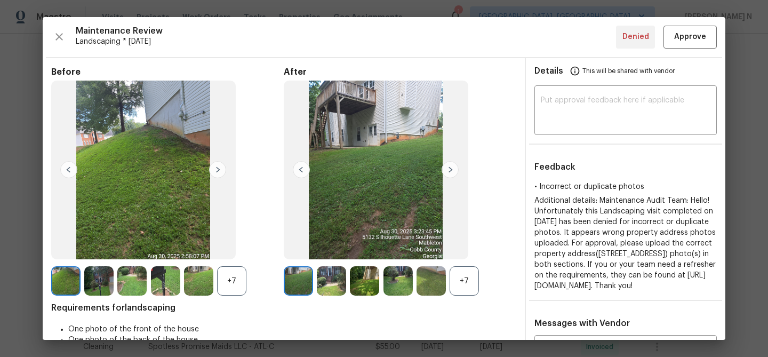
click at [463, 284] on div "+7" at bounding box center [463, 280] width 29 height 29
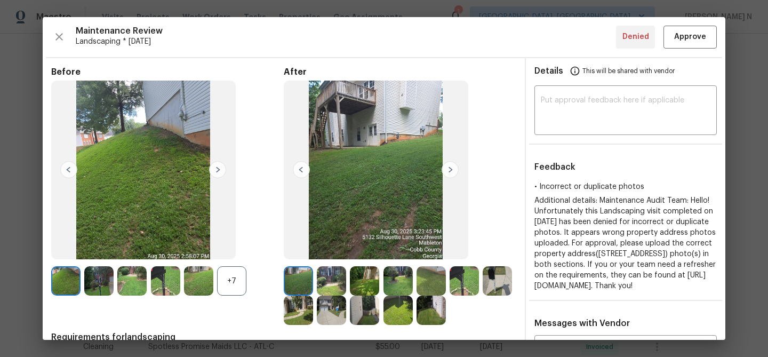
click at [230, 275] on div "+7" at bounding box center [231, 280] width 29 height 29
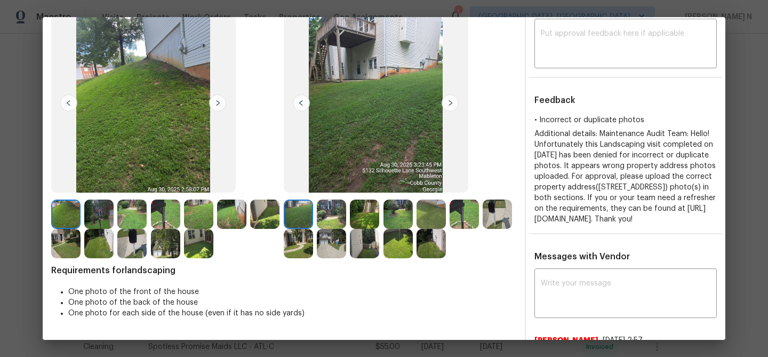
scroll to position [128, 0]
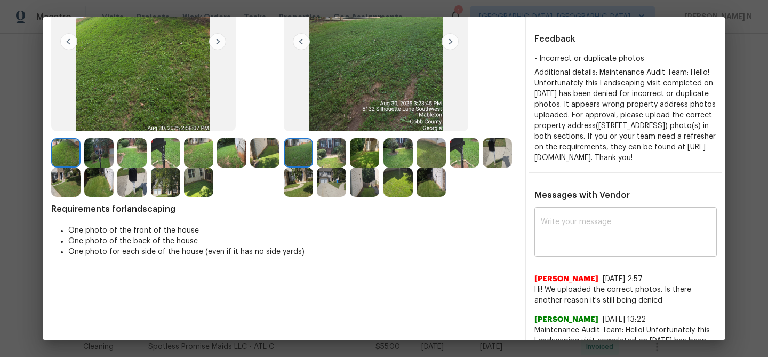
click at [561, 248] on textarea at bounding box center [626, 233] width 170 height 30
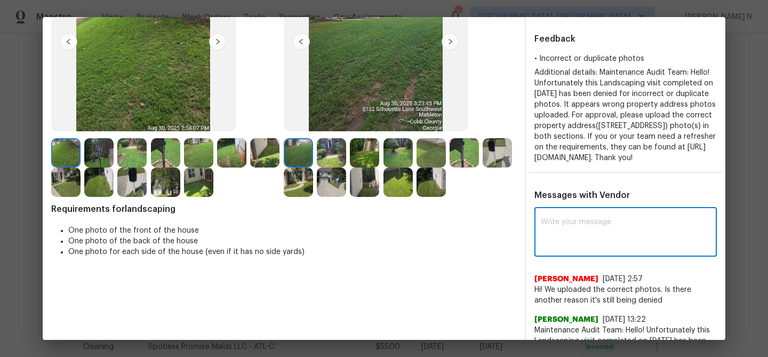
paste textarea "Maintenance Audit Team: Hello! Thank you for uploading the photo, after further…"
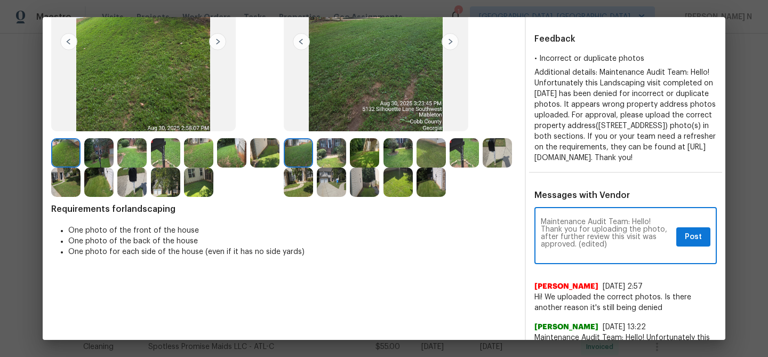
scroll to position [0, 0]
drag, startPoint x: 578, startPoint y: 266, endPoint x: 615, endPoint y: 266, distance: 36.8
click at [615, 255] on textarea "Maintenance Audit Team: Hello! Thank you for uploading the photo, after further…" at bounding box center [606, 236] width 131 height 37
type textarea "Maintenance Audit Team: Hello! Thank you for uploading the photo, after further…"
click at [691, 244] on span "Post" at bounding box center [693, 236] width 17 height 13
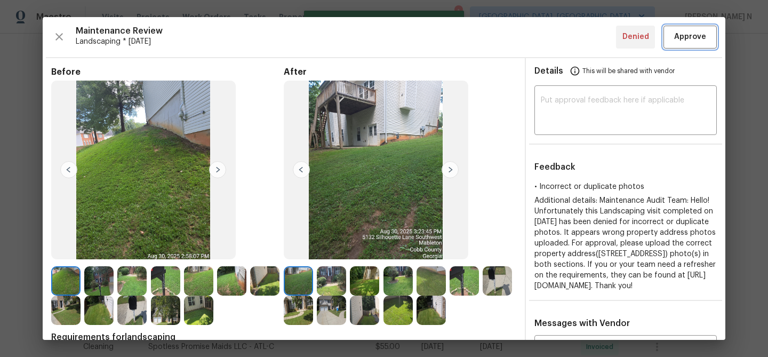
click at [673, 41] on span "Approve" at bounding box center [690, 36] width 36 height 13
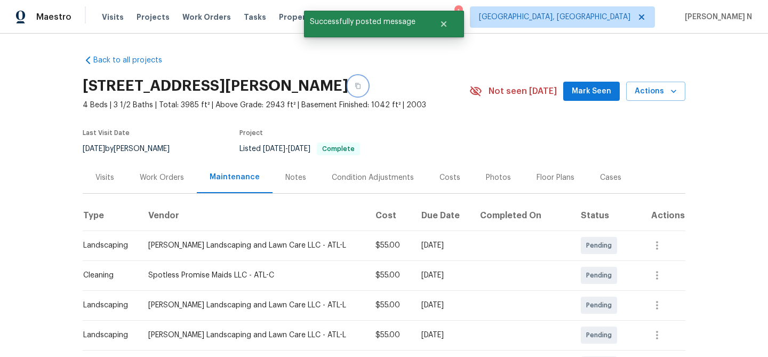
click at [361, 86] on icon "button" at bounding box center [358, 86] width 6 height 6
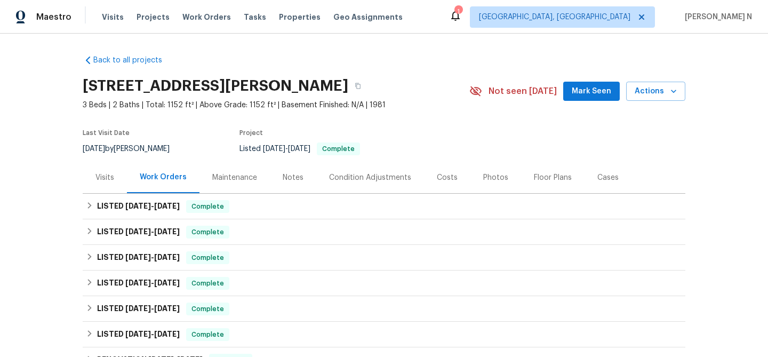
click at [228, 183] on div "Maintenance" at bounding box center [234, 177] width 45 height 11
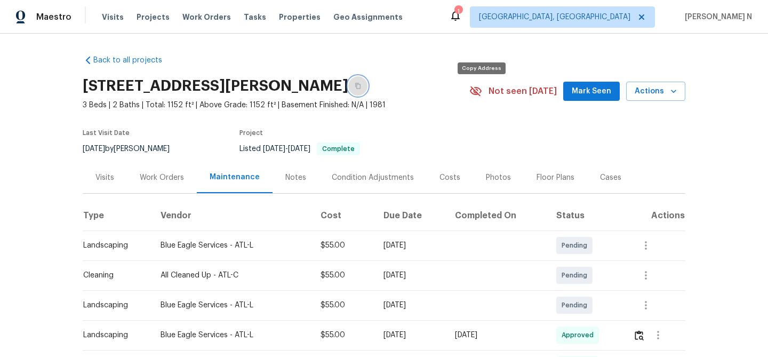
click at [360, 89] on icon "button" at bounding box center [357, 86] width 5 height 6
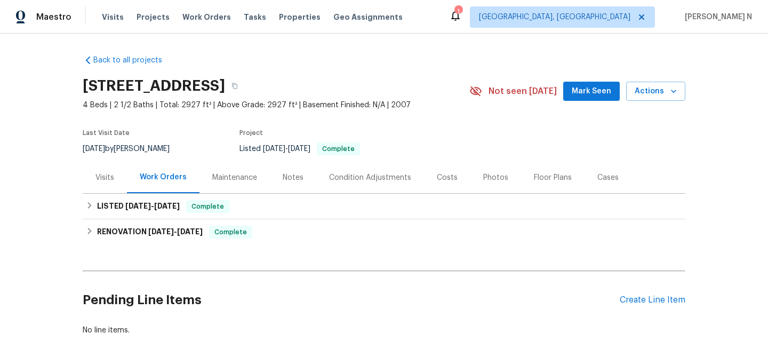
click at [238, 182] on div "Maintenance" at bounding box center [234, 177] width 70 height 31
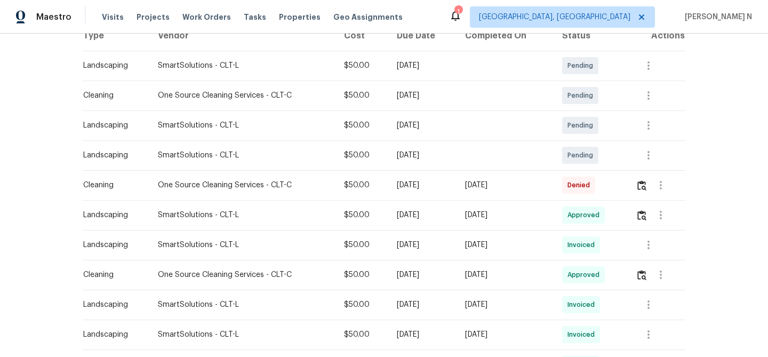
scroll to position [218, 0]
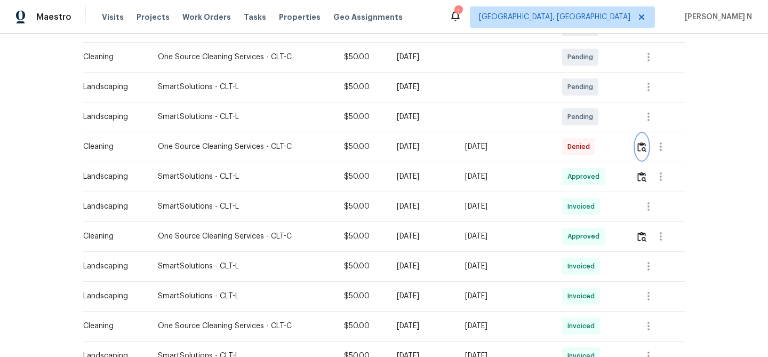
click at [643, 152] on button "button" at bounding box center [641, 147] width 12 height 26
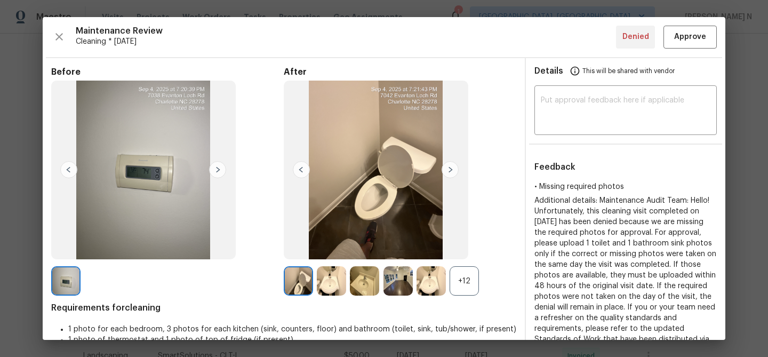
click at [477, 286] on div "+12" at bounding box center [463, 280] width 29 height 29
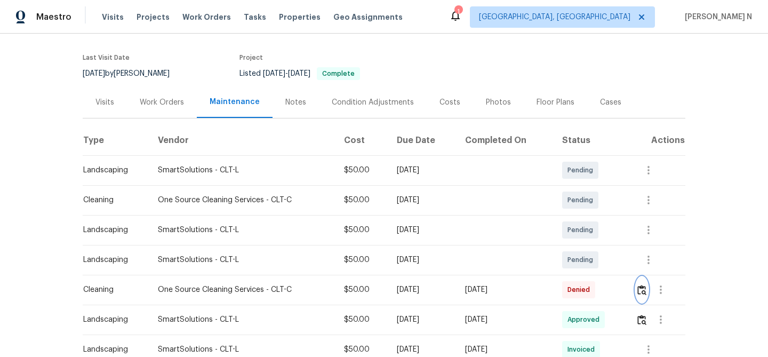
scroll to position [84, 0]
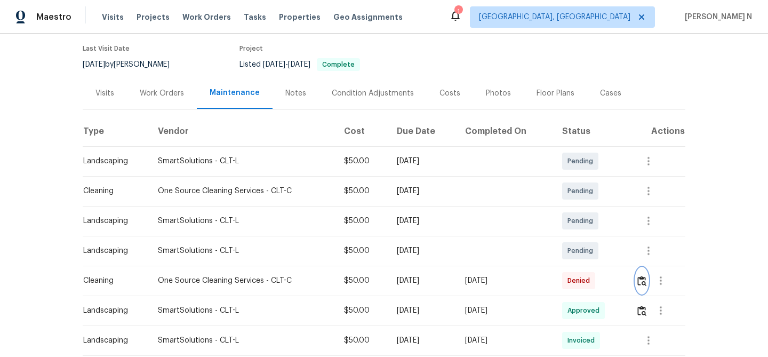
click at [646, 284] on img "button" at bounding box center [641, 281] width 9 height 10
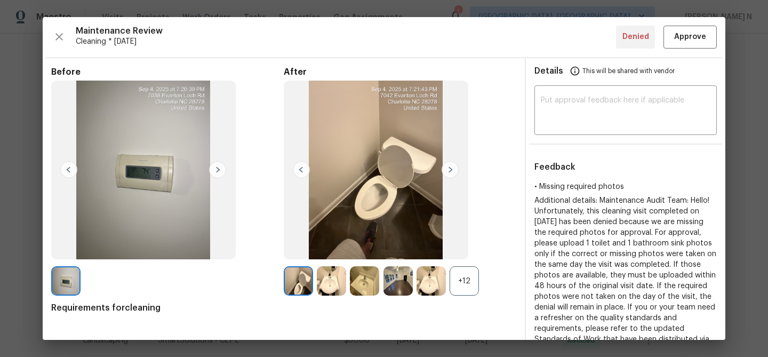
click at [461, 284] on div "+12" at bounding box center [463, 280] width 29 height 29
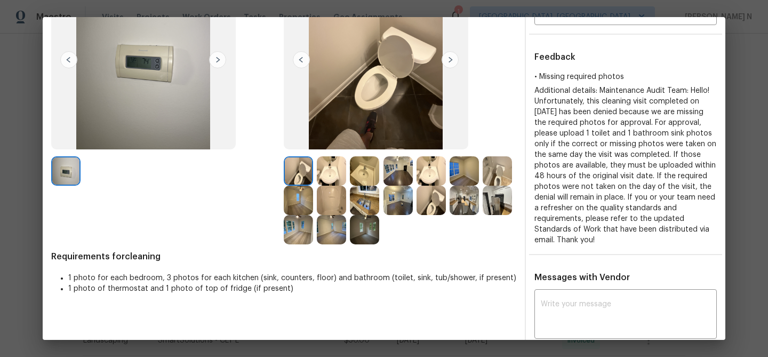
scroll to position [133, 0]
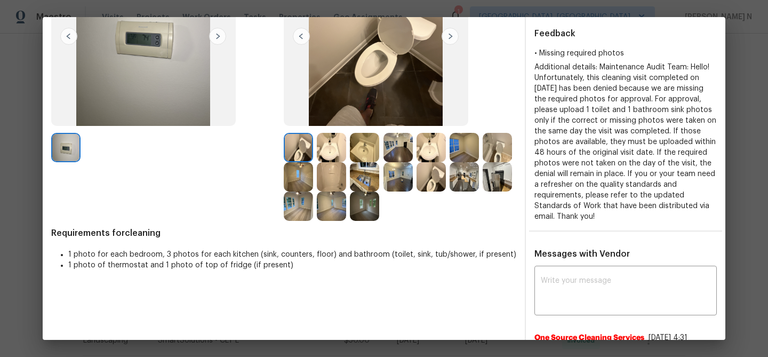
click at [439, 181] on img at bounding box center [430, 176] width 29 height 29
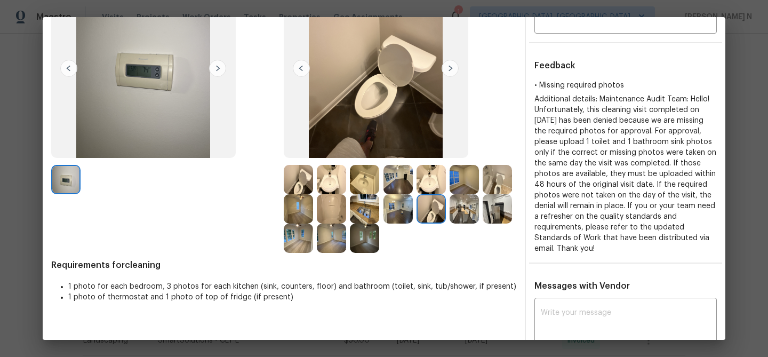
scroll to position [76, 0]
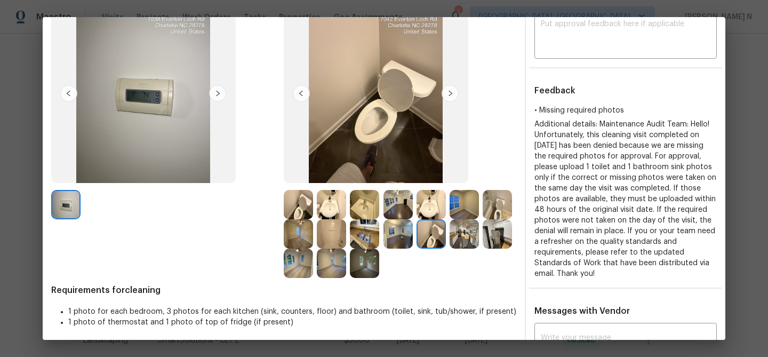
click at [503, 208] on img at bounding box center [496, 204] width 29 height 29
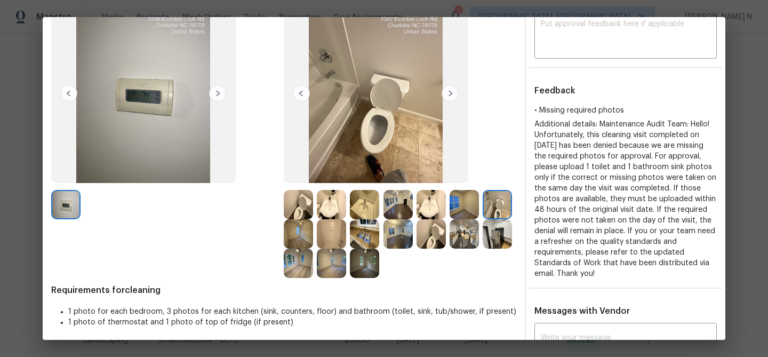
click at [435, 240] on img at bounding box center [430, 233] width 29 height 29
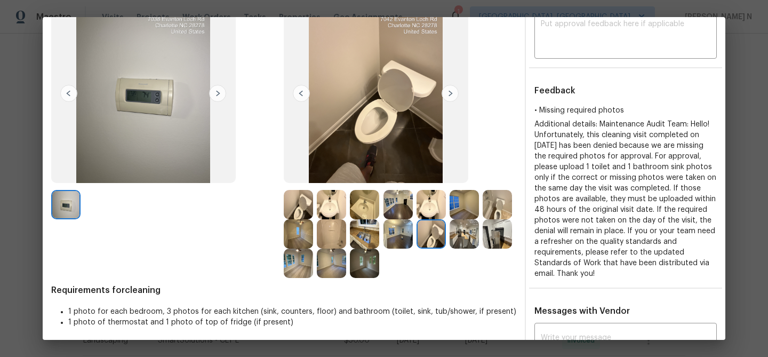
click at [500, 195] on img at bounding box center [496, 204] width 29 height 29
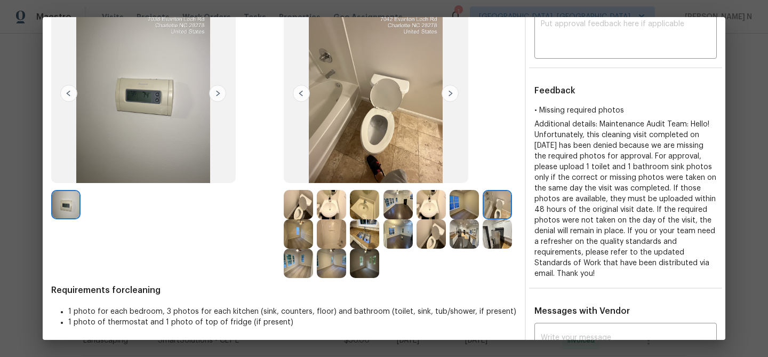
click at [300, 206] on img at bounding box center [298, 204] width 29 height 29
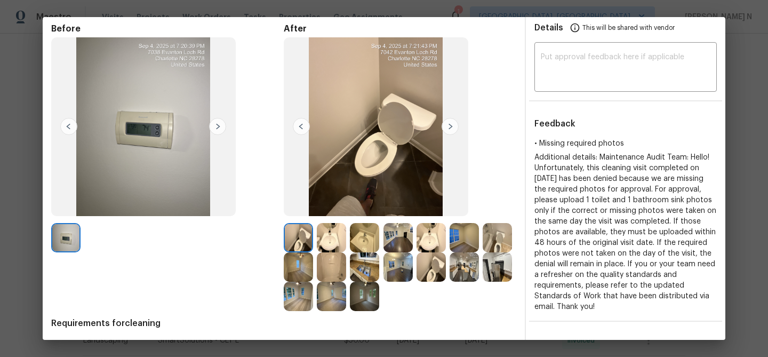
scroll to position [28, 0]
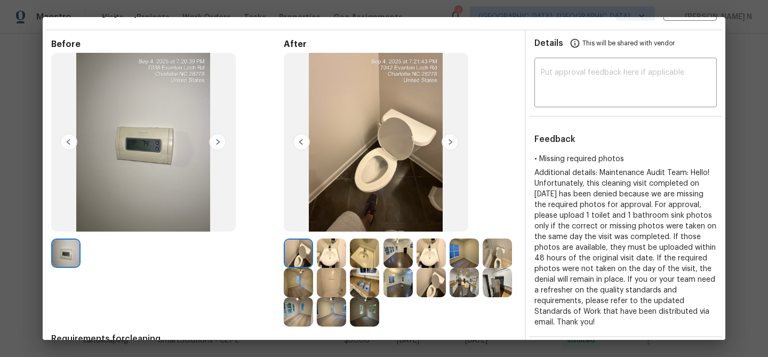
click at [498, 255] on img at bounding box center [496, 252] width 29 height 29
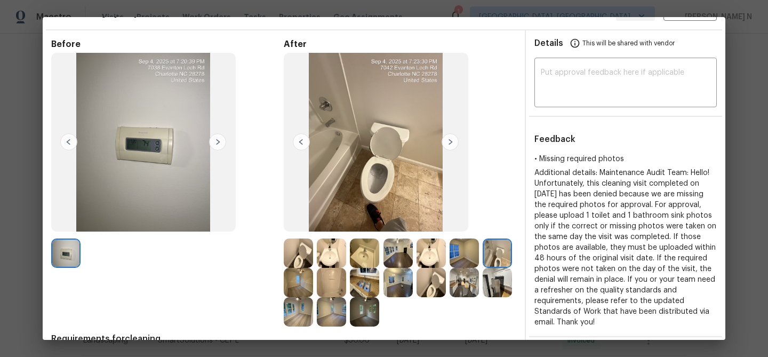
click at [299, 246] on img at bounding box center [298, 252] width 29 height 29
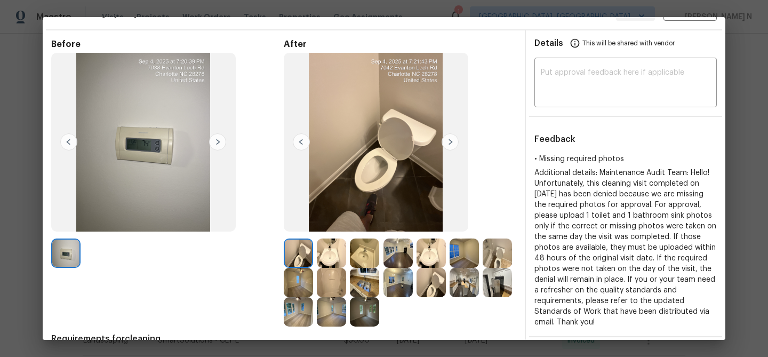
click at [504, 251] on img at bounding box center [496, 252] width 29 height 29
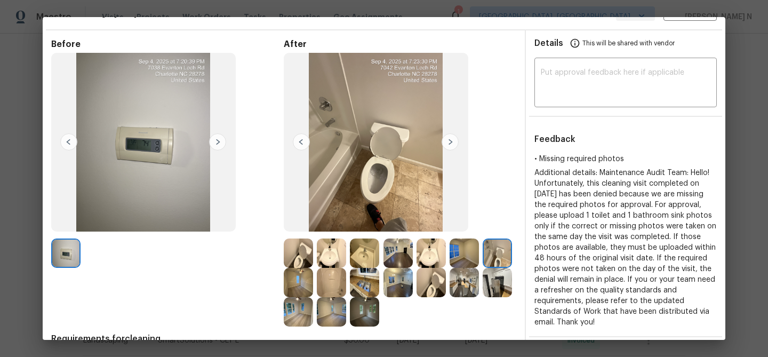
click at [434, 289] on img at bounding box center [430, 282] width 29 height 29
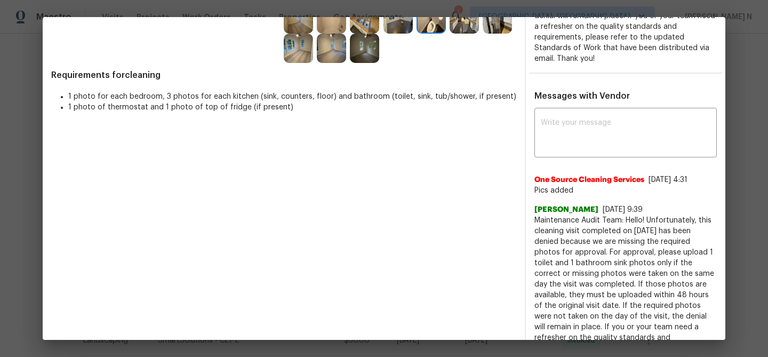
scroll to position [310, 0]
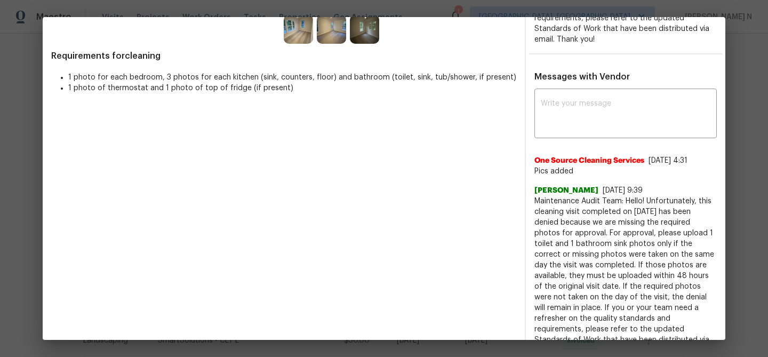
click at [559, 202] on span "Maintenance Audit Team: Hello! Unfortunately, this cleaning visit completed on …" at bounding box center [625, 276] width 182 height 160
drag, startPoint x: 559, startPoint y: 202, endPoint x: 617, endPoint y: 199, distance: 58.2
click at [617, 199] on span "Maintenance Audit Team: Hello! Unfortunately, this cleaning visit completed on …" at bounding box center [625, 276] width 182 height 160
copy span "Maintenance Audit Team:"
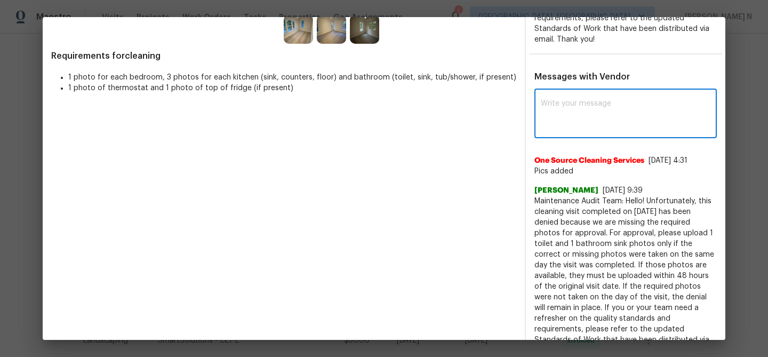
click at [605, 113] on textarea at bounding box center [626, 115] width 170 height 30
paste textarea "Maintenance Audit Team:"
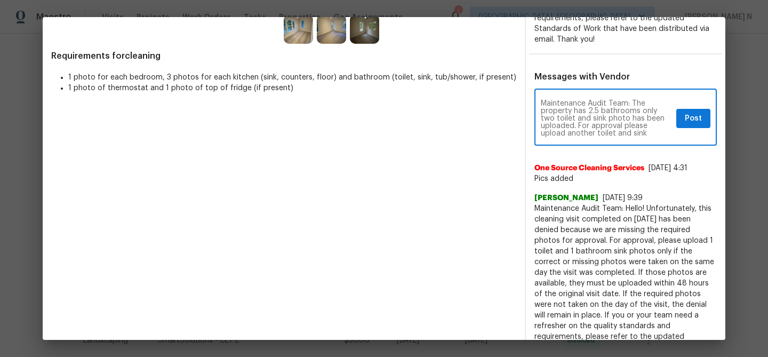
paste textarea "As per our updated SWO the photos must be uploaded within 48 hours of the origi…"
type textarea "Maintenance Audit Team: The property has 2.5 bathrooms only two toilet and sink…"
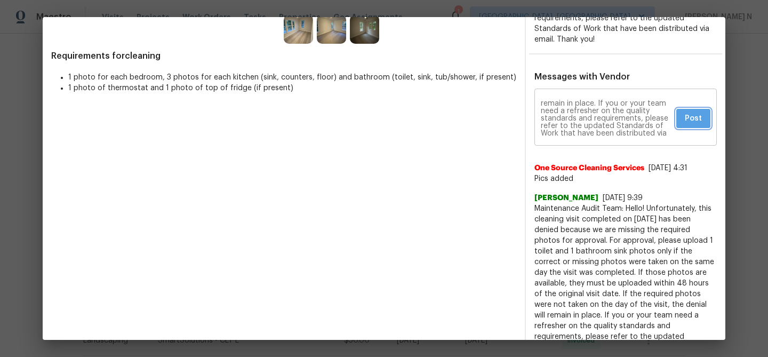
click at [691, 124] on span "Post" at bounding box center [693, 118] width 17 height 13
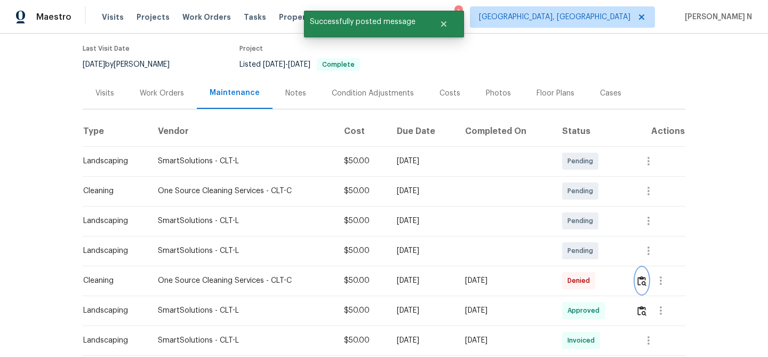
scroll to position [0, 0]
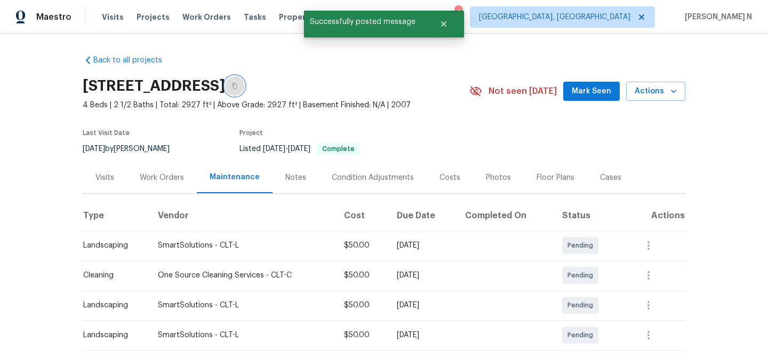
click at [237, 88] on icon "button" at bounding box center [234, 86] width 5 height 6
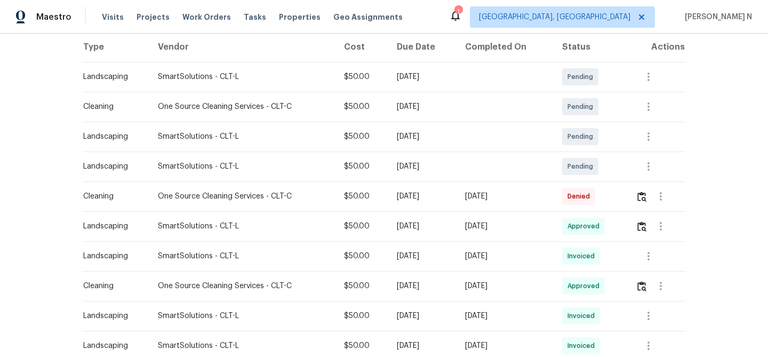
scroll to position [244, 0]
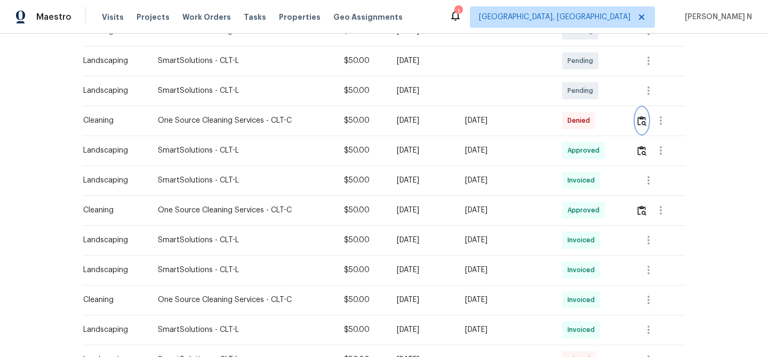
click at [646, 120] on img "button" at bounding box center [641, 121] width 9 height 10
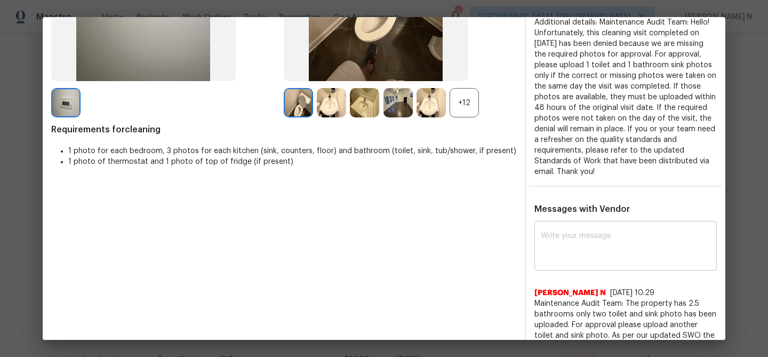
scroll to position [190, 0]
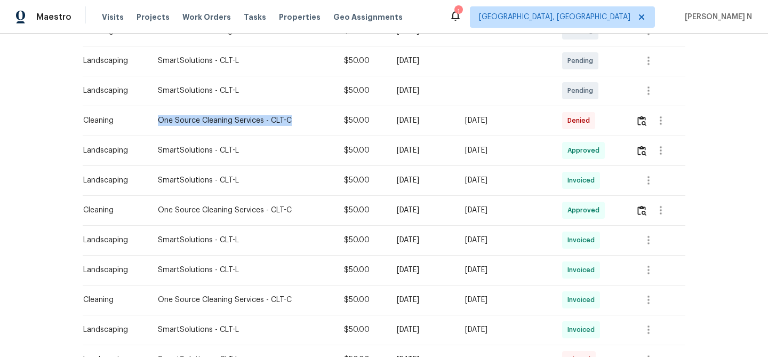
drag, startPoint x: 156, startPoint y: 122, endPoint x: 287, endPoint y: 119, distance: 131.2
click at [287, 119] on div "One Source Cleaning Services - CLT-C" at bounding box center [242, 120] width 169 height 11
copy div "One Source Cleaning Services - CLT-C"
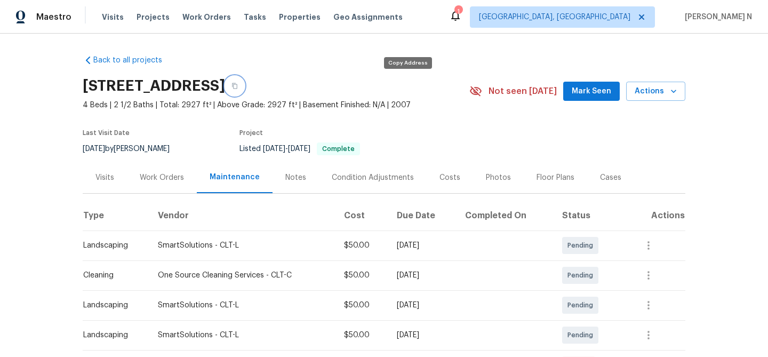
click at [244, 93] on button "button" at bounding box center [234, 85] width 19 height 19
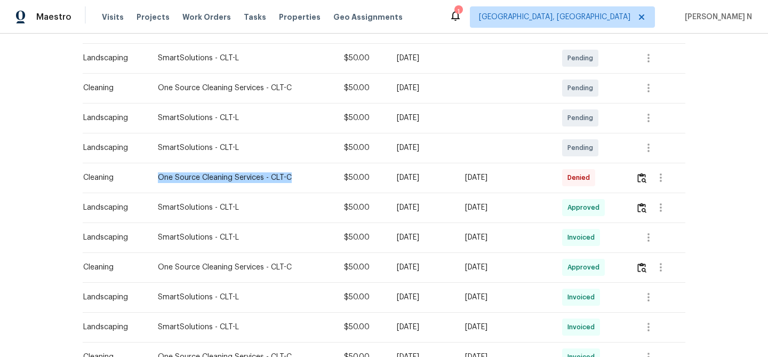
scroll to position [214, 0]
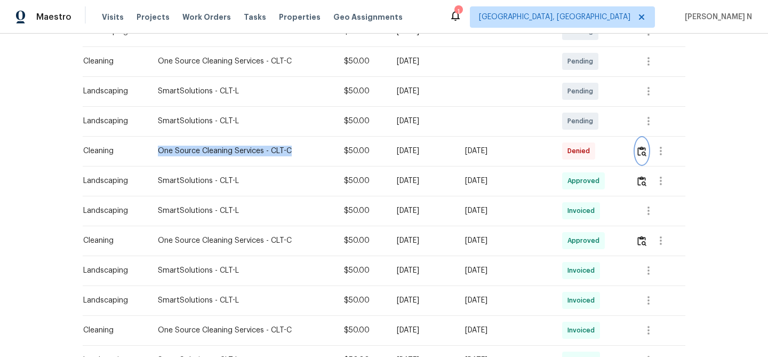
click at [646, 155] on img "button" at bounding box center [641, 151] width 9 height 10
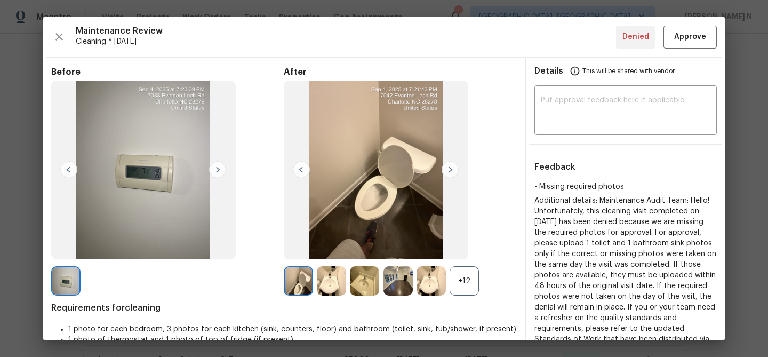
scroll to position [67, 0]
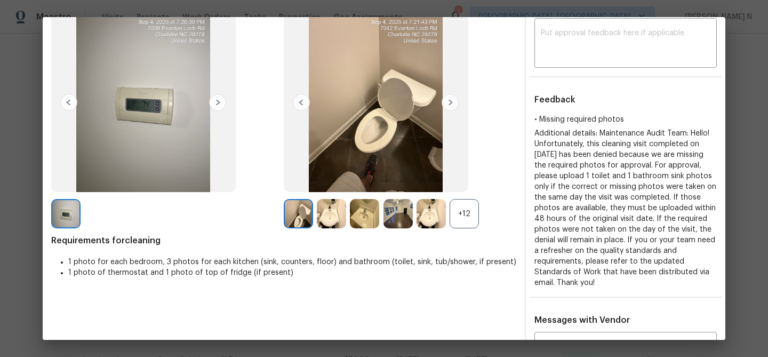
click at [476, 215] on div "+12" at bounding box center [463, 213] width 29 height 29
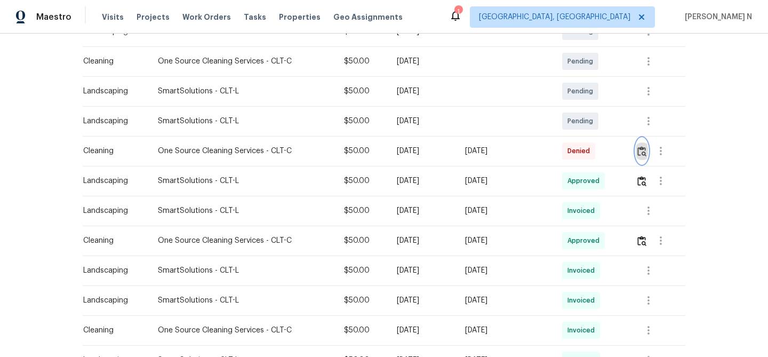
scroll to position [0, 0]
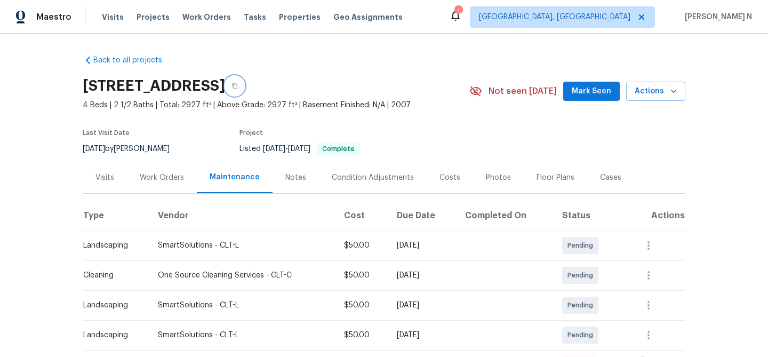
click at [244, 80] on button "button" at bounding box center [234, 85] width 19 height 19
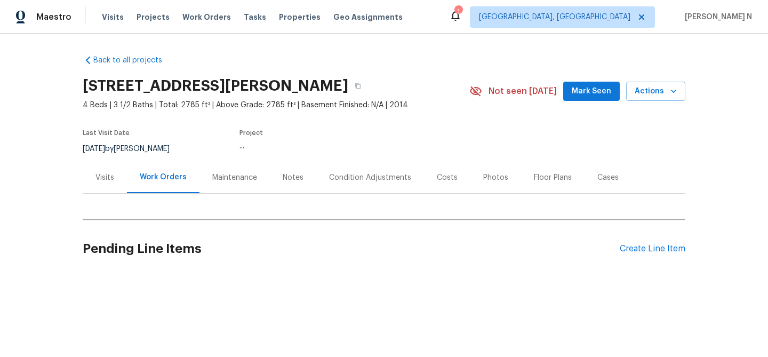
click at [229, 172] on div "Maintenance" at bounding box center [234, 177] width 45 height 11
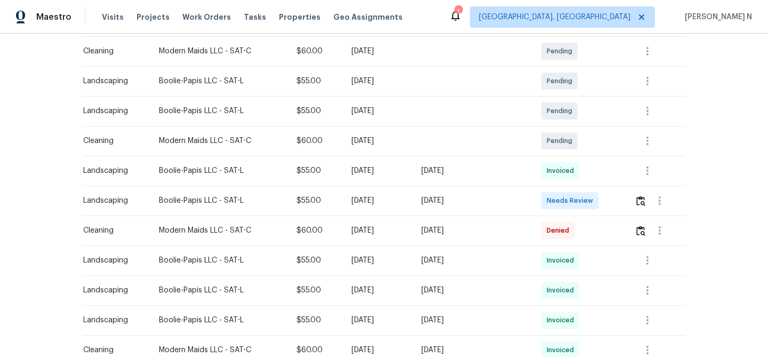
scroll to position [276, 0]
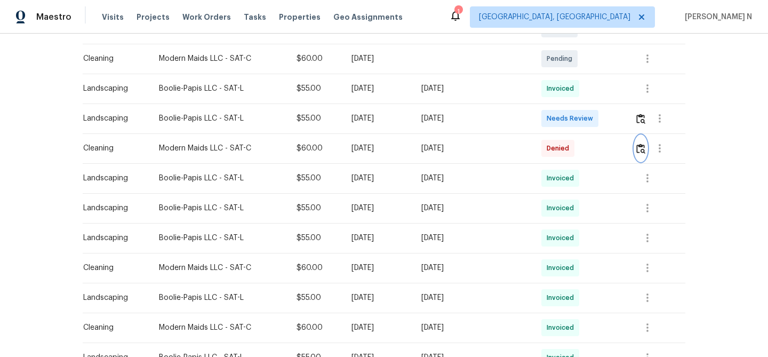
click at [640, 153] on img "button" at bounding box center [640, 148] width 9 height 10
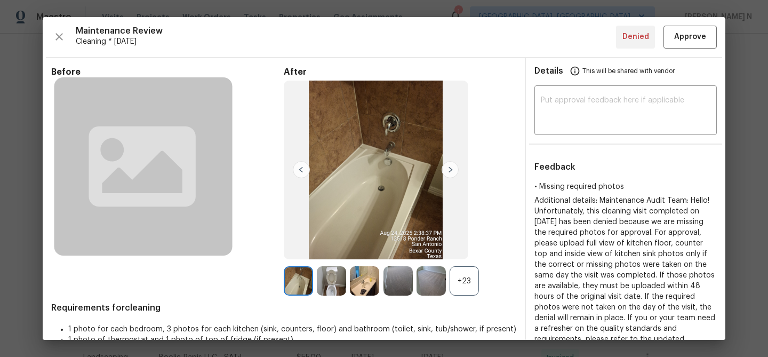
click at [469, 288] on div "+23" at bounding box center [463, 280] width 29 height 29
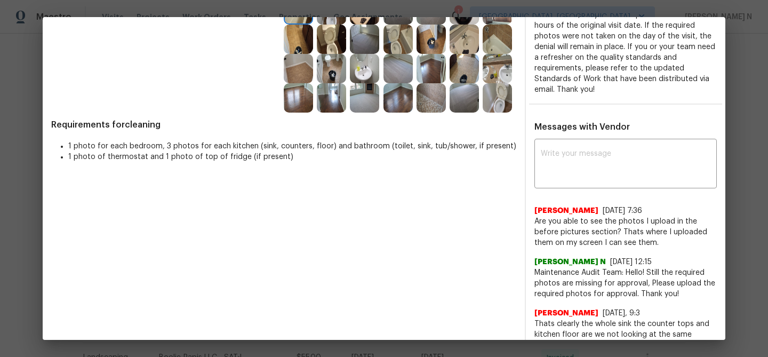
scroll to position [297, 0]
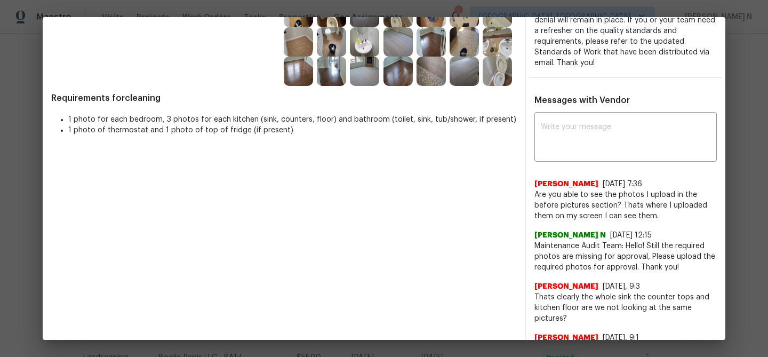
click at [538, 245] on span "Maintenance Audit Team: Hello! Still the required photos are missing for approv…" at bounding box center [625, 256] width 182 height 32
drag, startPoint x: 538, startPoint y: 245, endPoint x: 642, endPoint y: 247, distance: 103.5
click at [642, 247] on span "Maintenance Audit Team: Hello! Still the required photos are missing for approv…" at bounding box center [625, 256] width 182 height 32
copy span "Maintenance Audit Team: Hello!"
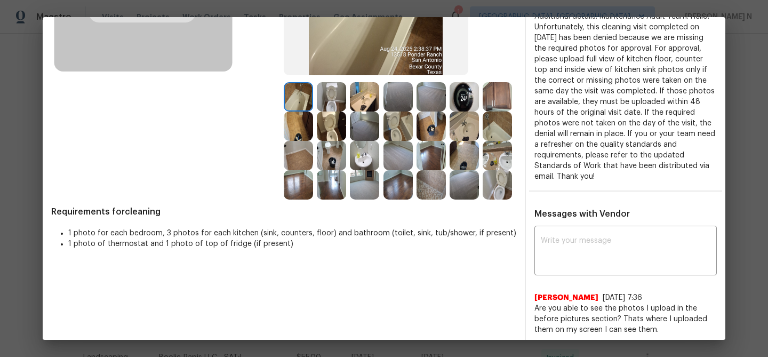
scroll to position [176, 0]
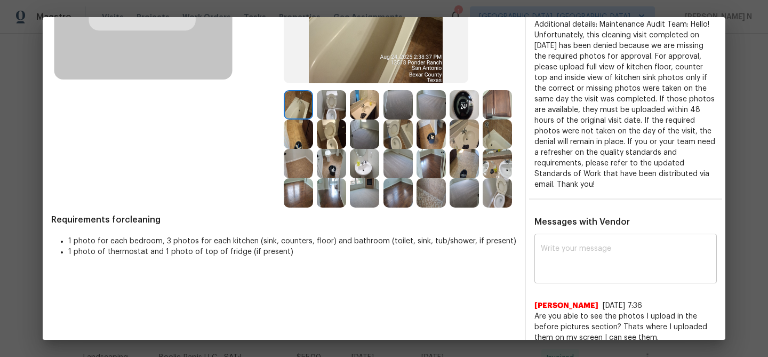
click at [536, 271] on div "x ​" at bounding box center [625, 259] width 182 height 47
paste textarea "Maintenance Audit Team: Hello!"
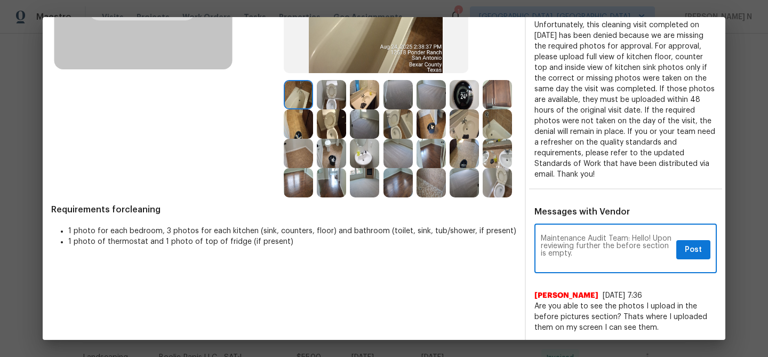
scroll to position [187, 0]
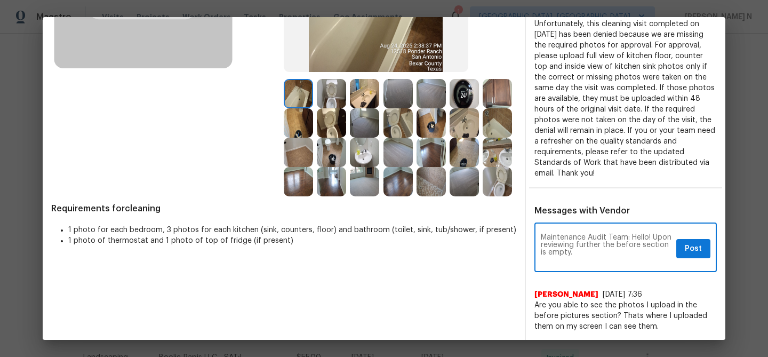
click at [623, 245] on textarea "Maintenance Audit Team: Hello! Upon reviewing further the before section is emp…" at bounding box center [606, 249] width 131 height 30
click at [638, 254] on textarea "Maintenance Audit Team: Hello! Upon reviewing further from our end the before s…" at bounding box center [606, 249] width 131 height 30
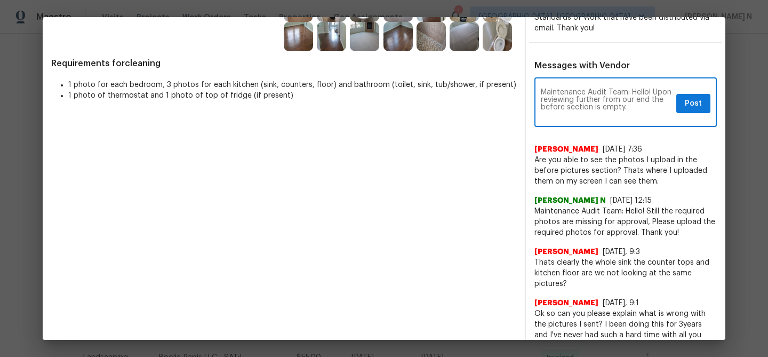
scroll to position [347, 0]
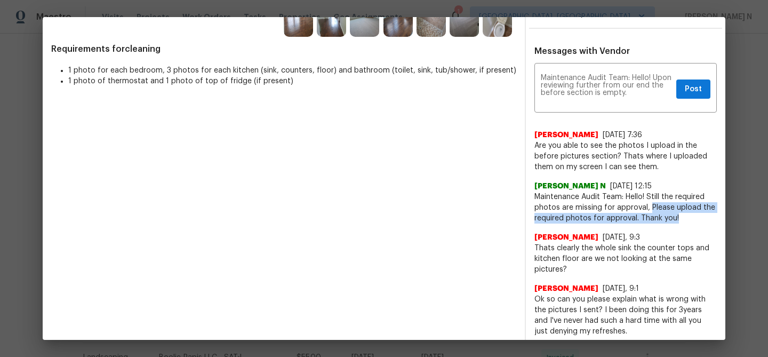
drag, startPoint x: 649, startPoint y: 206, endPoint x: 680, endPoint y: 221, distance: 34.1
click at [680, 221] on span "Maintenance Audit Team: Hello! Still the required photos are missing for approv…" at bounding box center [625, 207] width 182 height 32
copy span "Please upload the required photos for approval. Thank you!"
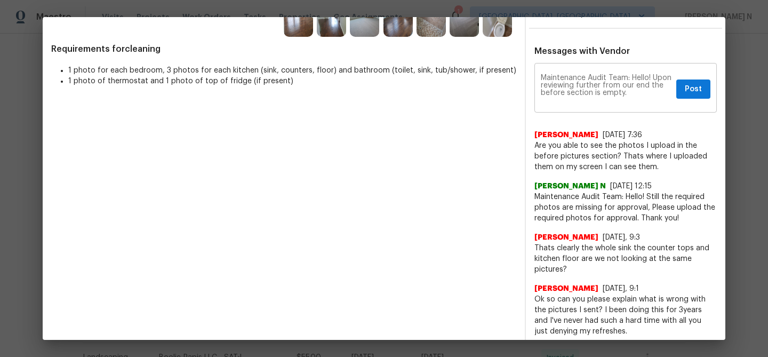
click at [649, 97] on textarea "Maintenance Audit Team: Hello! Upon reviewing further from our end the before s…" at bounding box center [606, 89] width 131 height 30
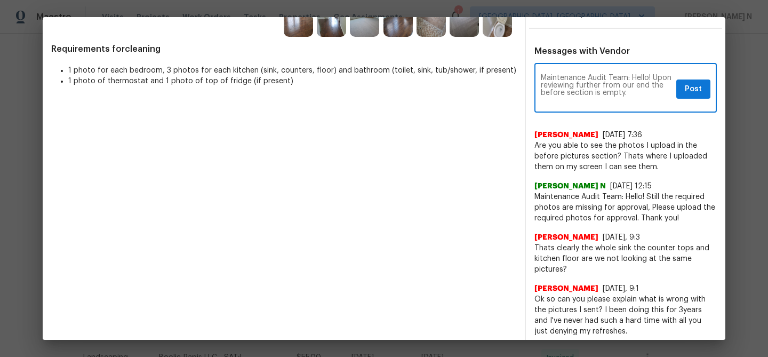
paste textarea "Please upload the required photos for approval. Thank you!"
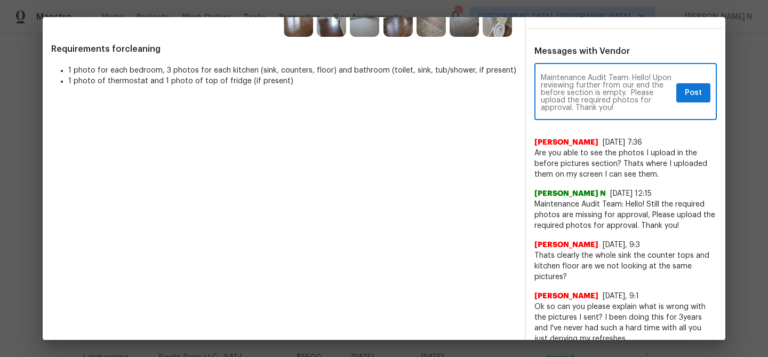
type textarea "Maintenance Audit Team: Hello! Upon reviewing further from our end the before s…"
click at [691, 93] on span "Post" at bounding box center [693, 92] width 17 height 13
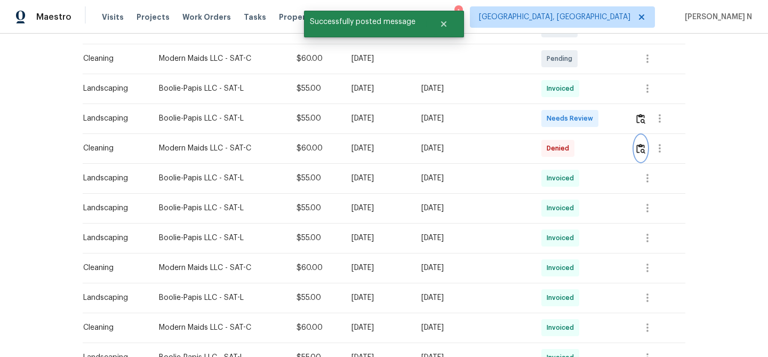
scroll to position [0, 0]
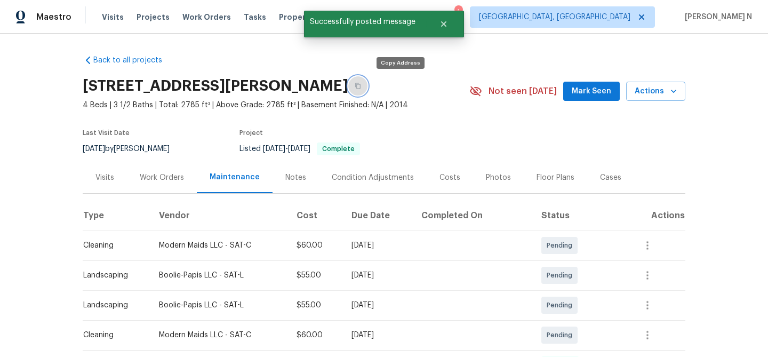
click at [367, 91] on button "button" at bounding box center [357, 85] width 19 height 19
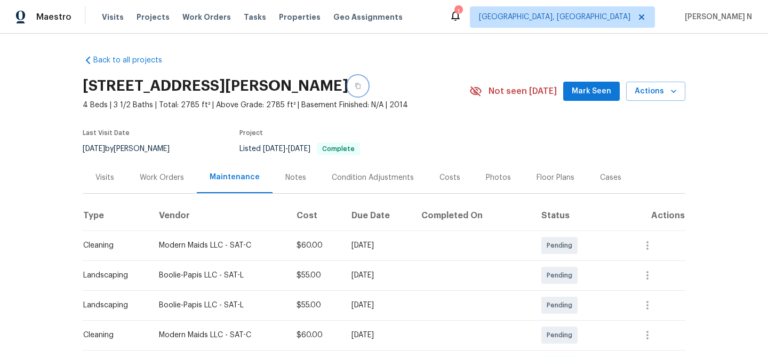
click at [361, 86] on icon "button" at bounding box center [358, 86] width 6 height 6
